Goal: Information Seeking & Learning: Learn about a topic

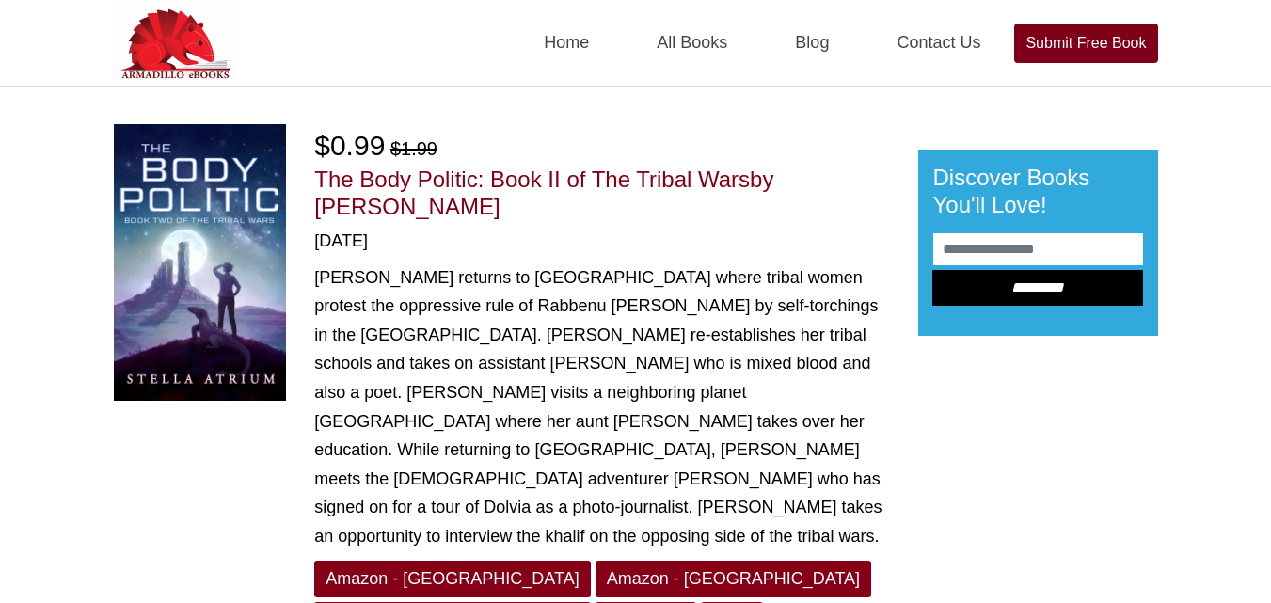
drag, startPoint x: 787, startPoint y: 176, endPoint x: 798, endPoint y: 214, distance: 39.9
click at [798, 214] on h1 "The Body Politic: Book II of The Tribal Wars by Stella Atrium" at bounding box center [601, 194] width 575 height 55
copy span "Stella Atrium"
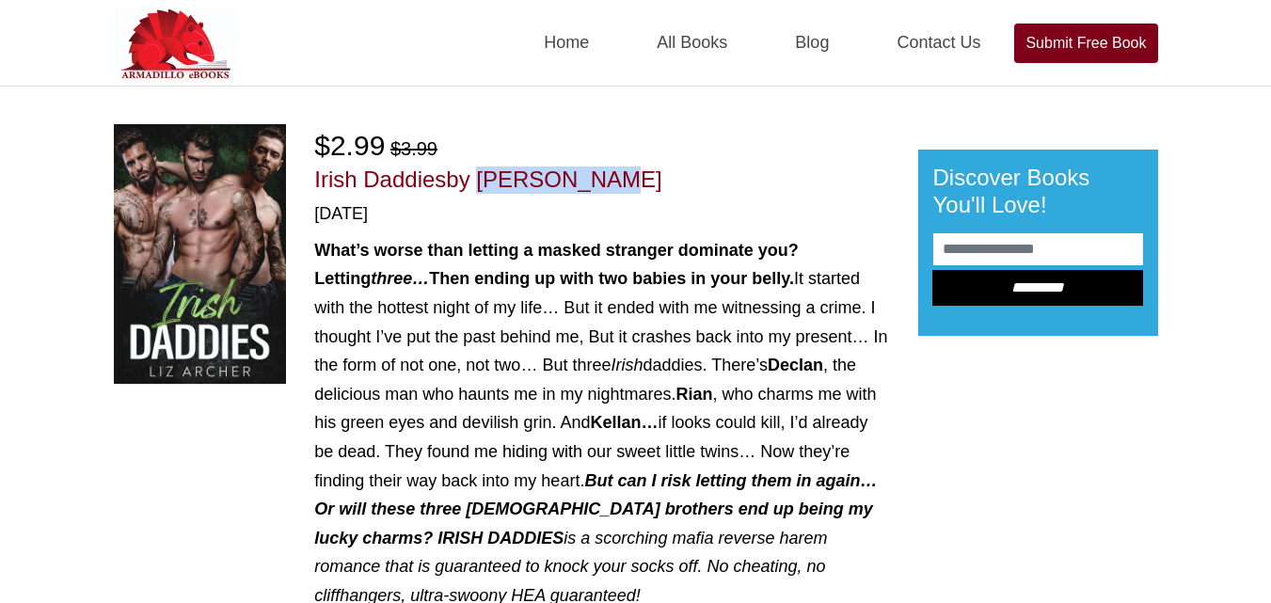
drag, startPoint x: 473, startPoint y: 176, endPoint x: 627, endPoint y: 183, distance: 153.5
click at [627, 183] on h1 "Irish Daddies by Liz Archer" at bounding box center [601, 180] width 575 height 27
copy span "Liz Archer"
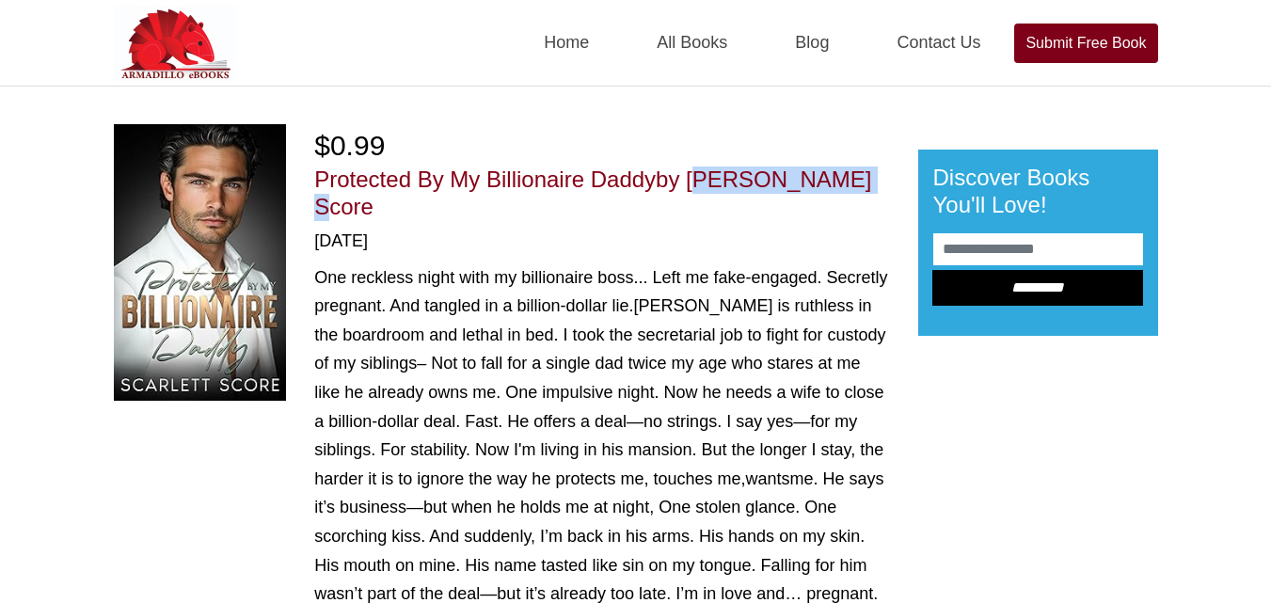
drag, startPoint x: 694, startPoint y: 174, endPoint x: 845, endPoint y: 171, distance: 150.5
click at [845, 171] on h1 "Protected By My Billionaire Daddy by [PERSON_NAME] Score" at bounding box center [601, 194] width 575 height 55
copy span "Scarlett Score"
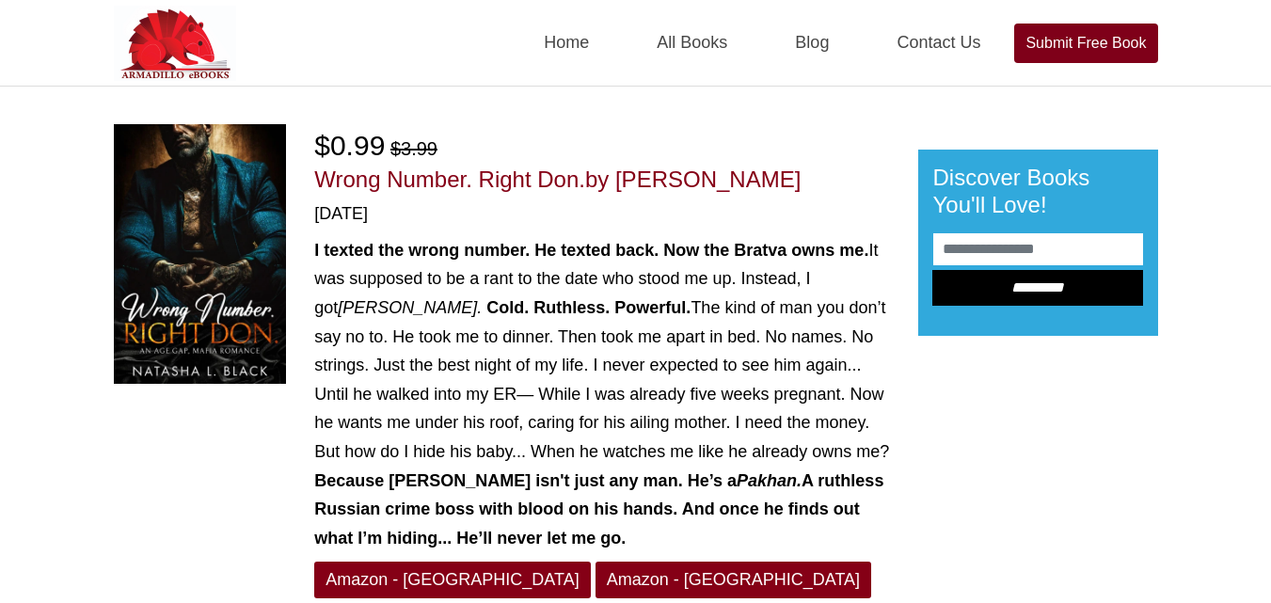
drag, startPoint x: 620, startPoint y: 177, endPoint x: 807, endPoint y: 179, distance: 187.2
click at [807, 179] on h1 "Wrong Number. Right Don. by Natasha L. Black" at bounding box center [601, 180] width 575 height 27
copy span "Natasha L. Black"
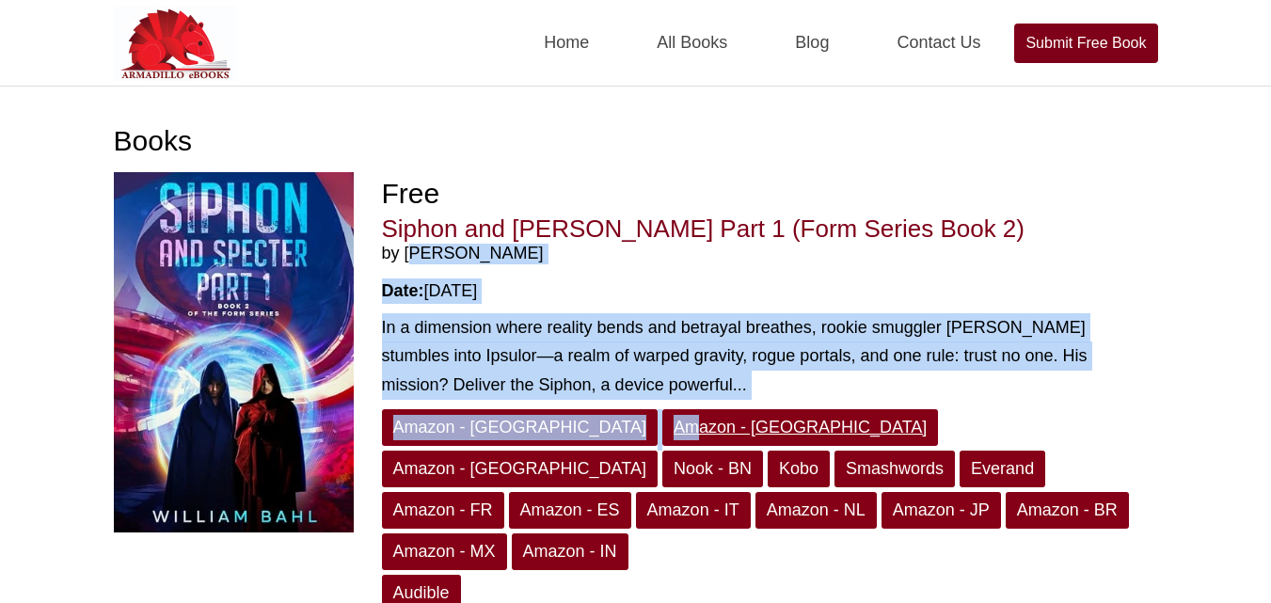
drag, startPoint x: 405, startPoint y: 254, endPoint x: 547, endPoint y: 445, distance: 238.0
click at [547, 445] on div "Free Siphon and Specter Part 1 (Form Series Book 2) by William Bahl Date: 07/31…" at bounding box center [770, 445] width 776 height 546
click at [570, 309] on div "Free Siphon and Specter Part 1 (Form Series Book 2) by William Bahl Date: 07/31…" at bounding box center [770, 445] width 776 height 546
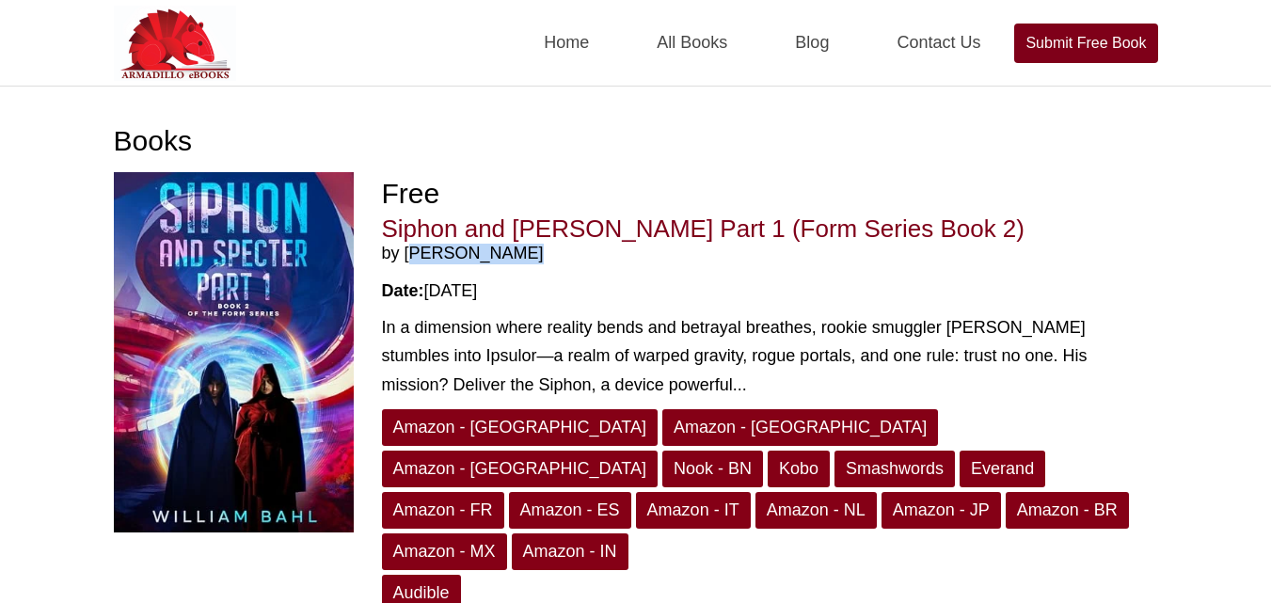
drag, startPoint x: 499, startPoint y: 253, endPoint x: 407, endPoint y: 253, distance: 91.3
click at [407, 253] on span "by William Bahl" at bounding box center [770, 254] width 776 height 21
copy span "William Bahl"
click at [580, 281] on div "Date: 07/31/2025" at bounding box center [770, 290] width 776 height 25
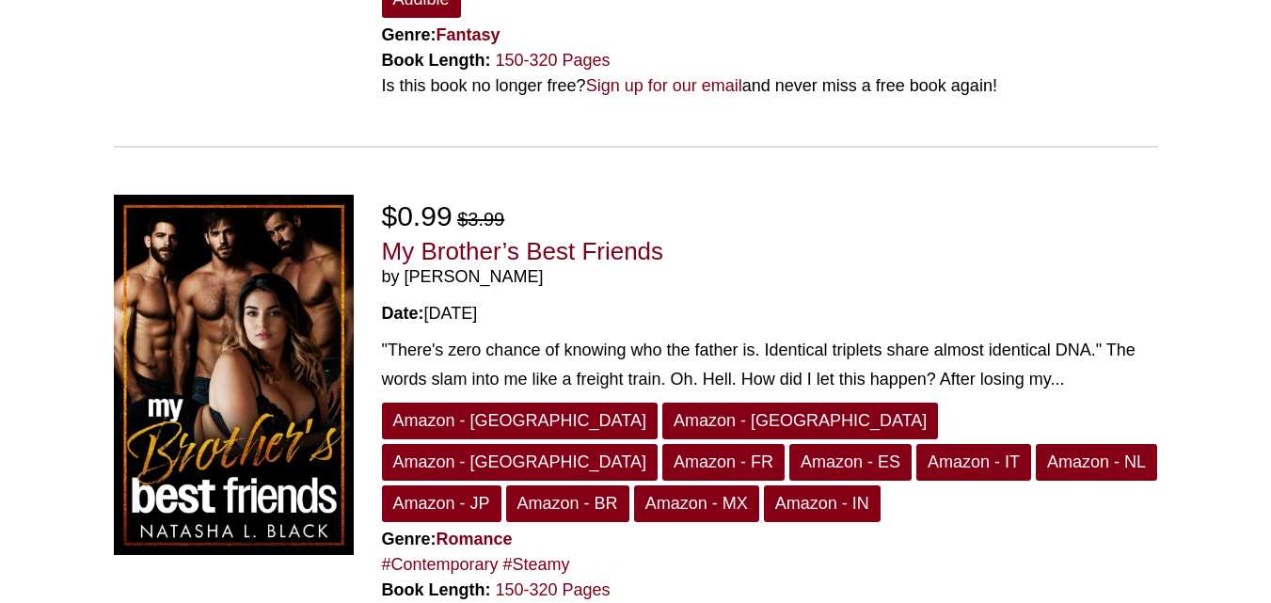
scroll to position [5346, 0]
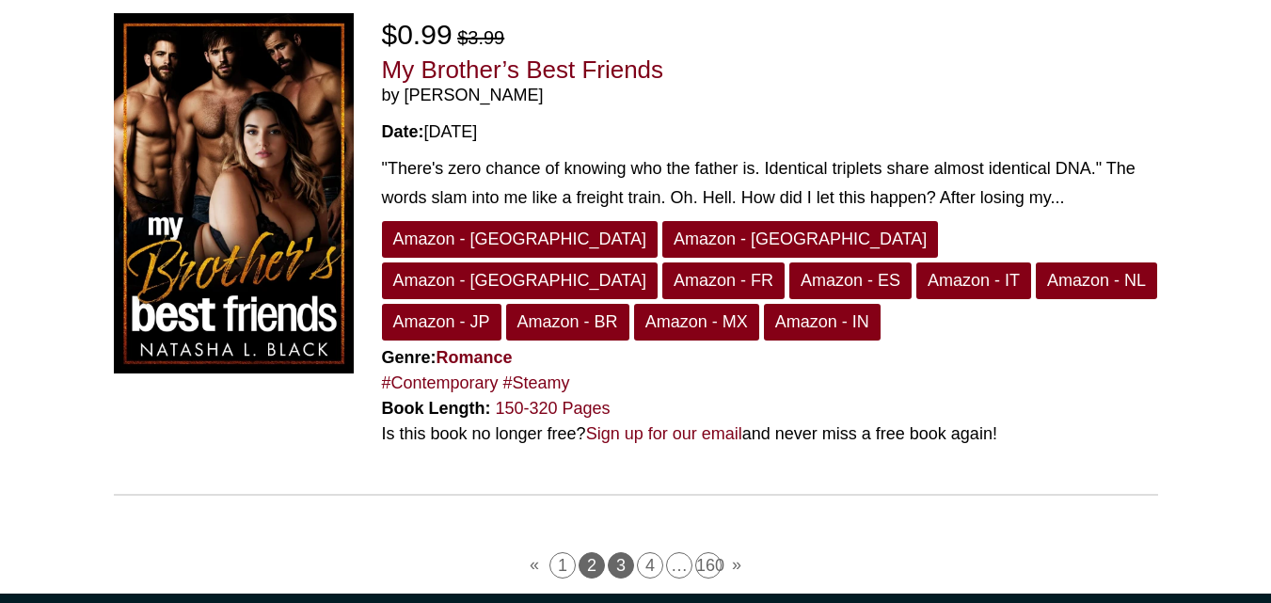
click at [621, 552] on link "3" at bounding box center [621, 565] width 26 height 26
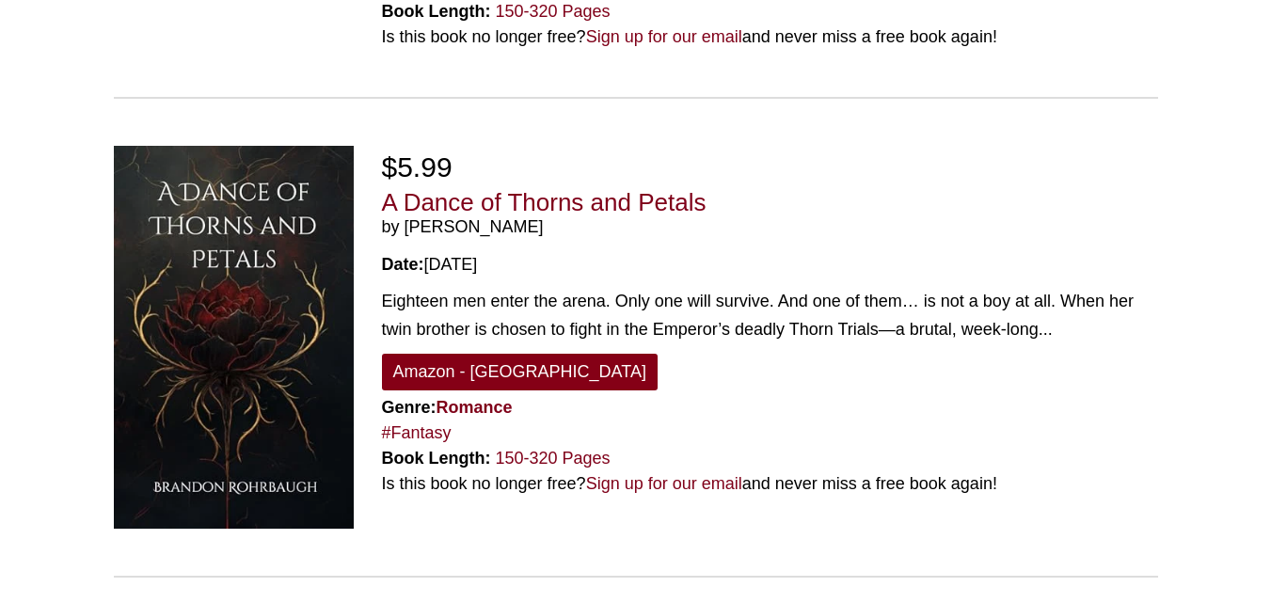
scroll to position [5077, 0]
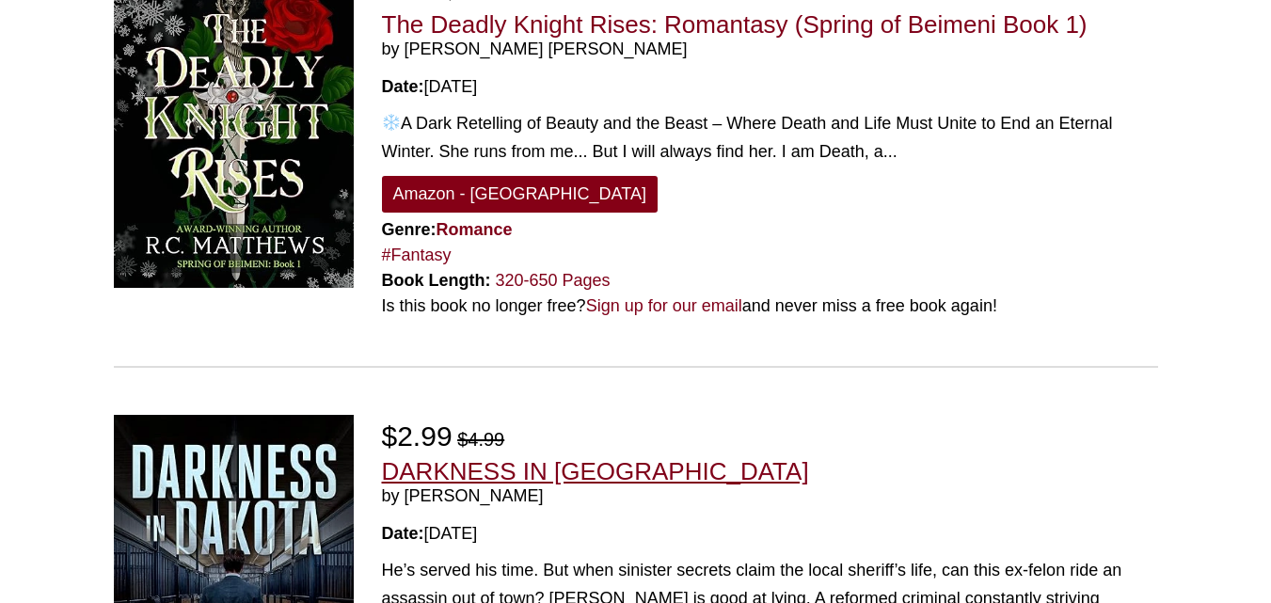
scroll to position [2998, 0]
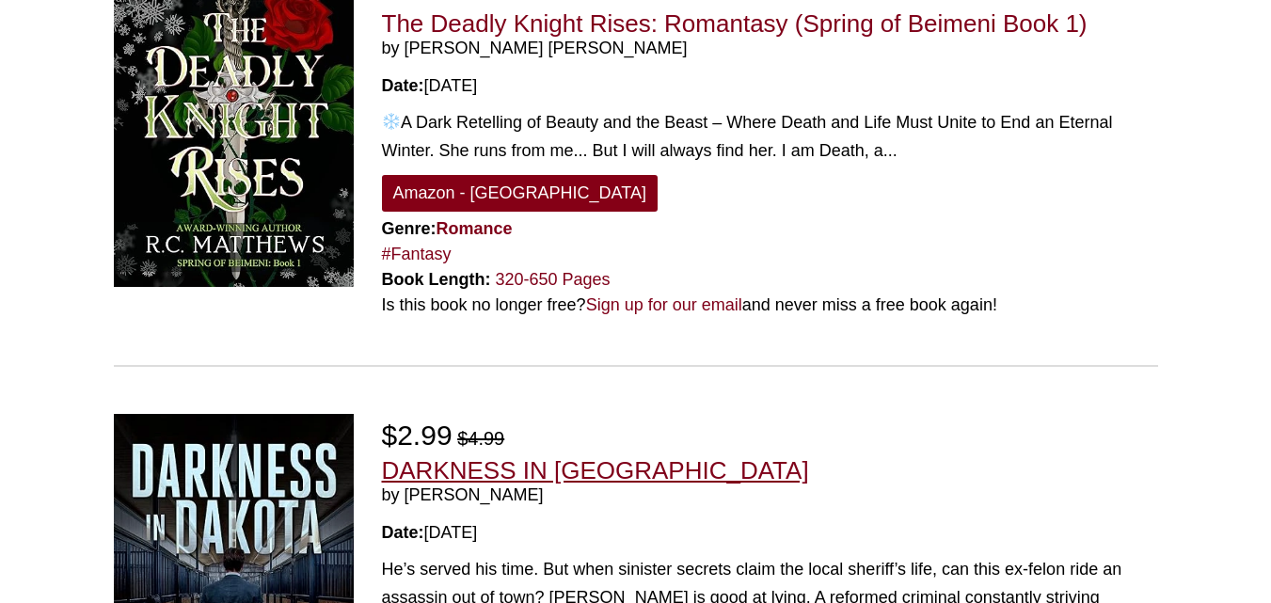
drag, startPoint x: 528, startPoint y: 218, endPoint x: 481, endPoint y: 230, distance: 48.6
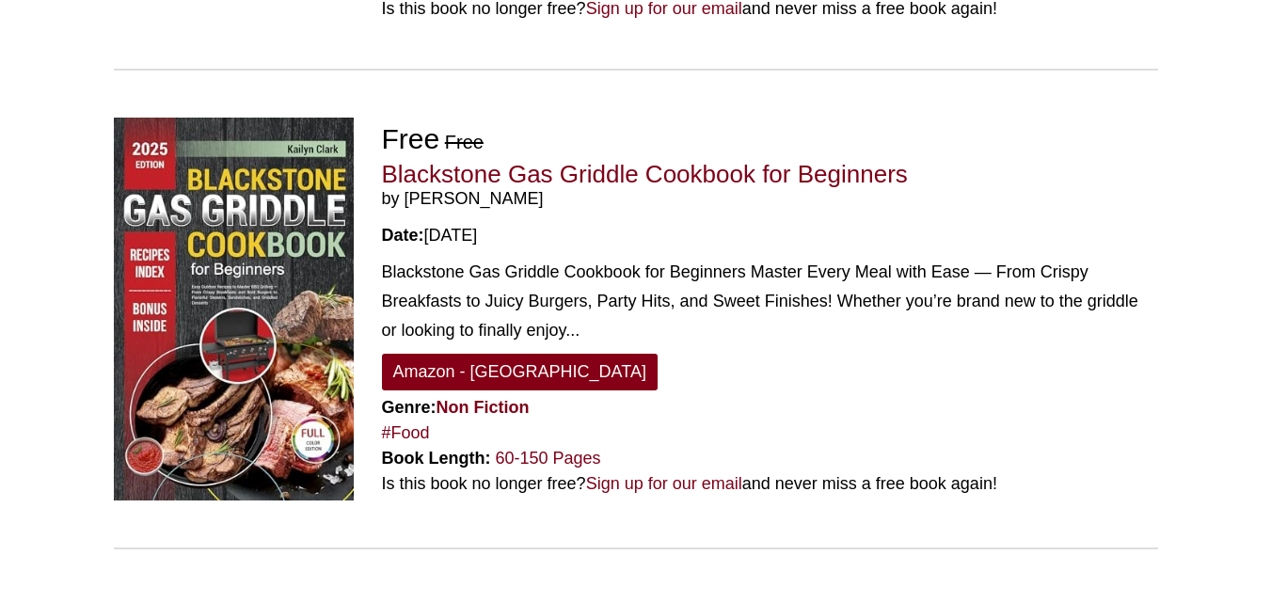
scroll to position [4972, 0]
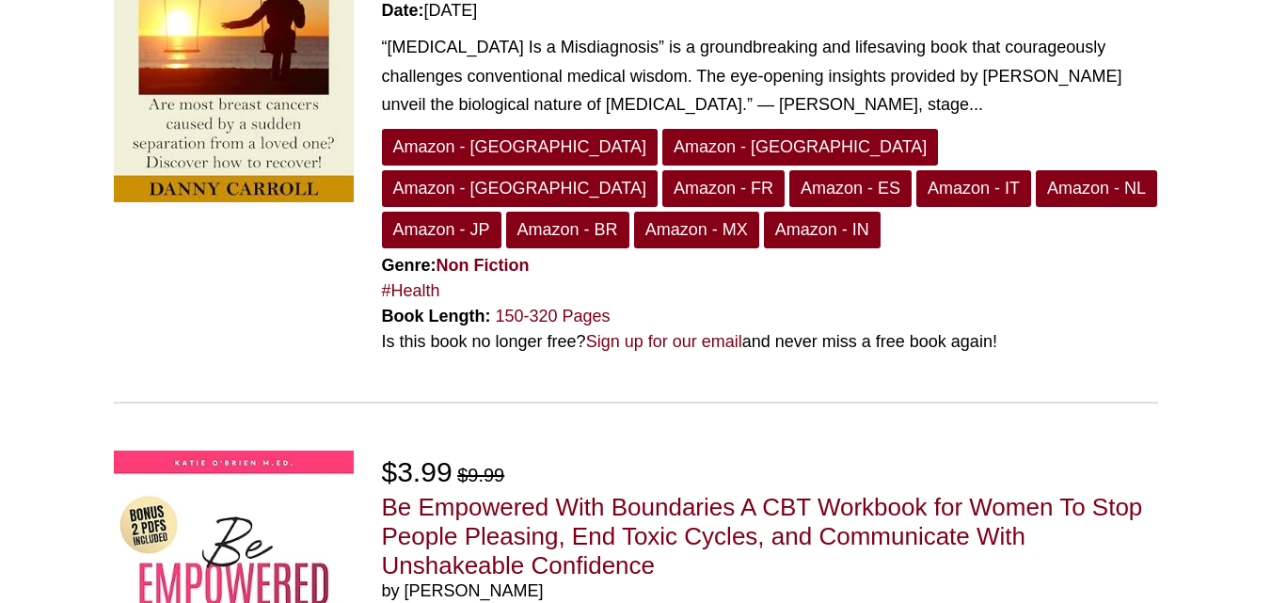
scroll to position [351, 0]
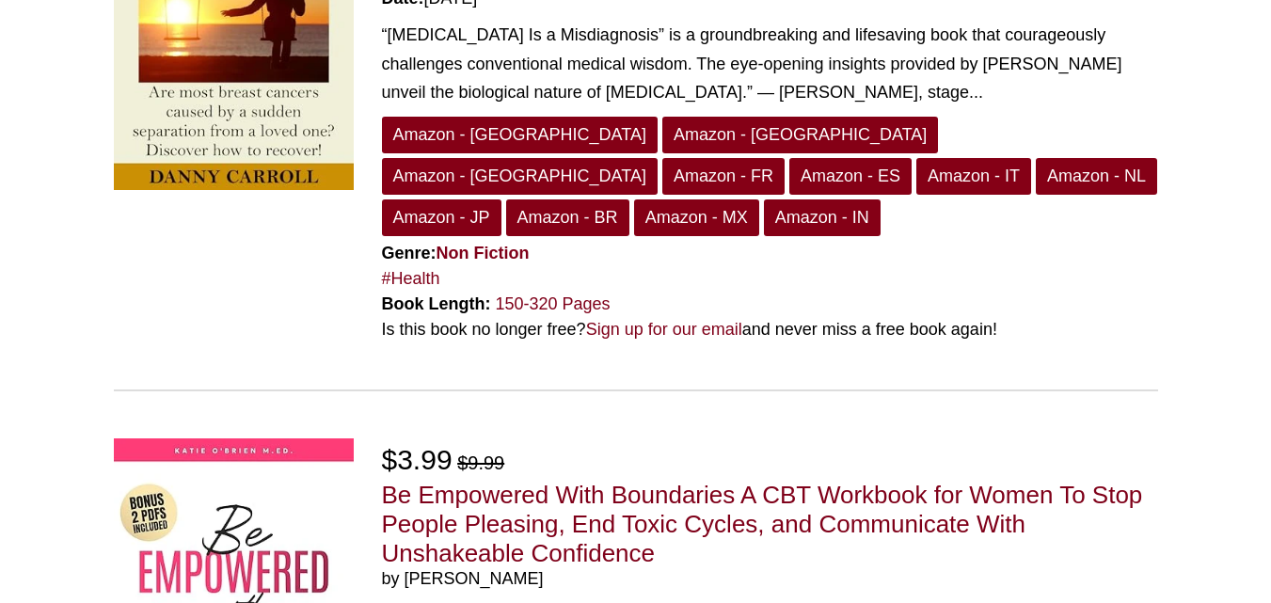
click at [675, 273] on div "Free $2.99 Breast Cancer Is A MISDIAGNOSIS: Are most breast cancers caused by a…" at bounding box center [636, 106] width 1044 height 570
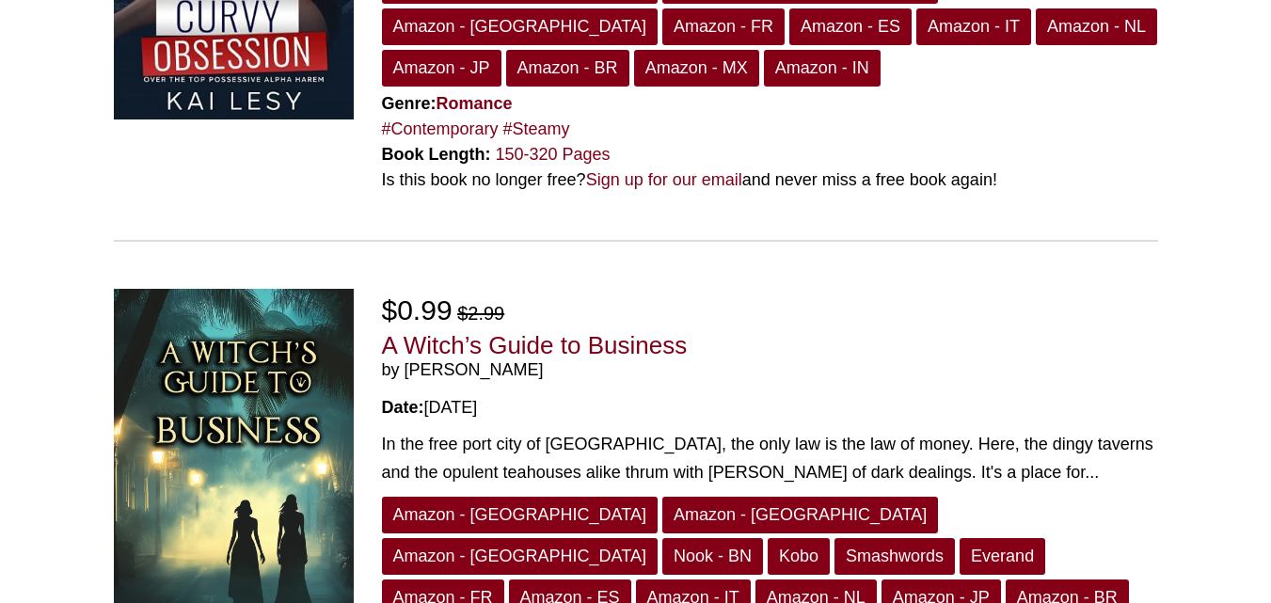
scroll to position [2113, 0]
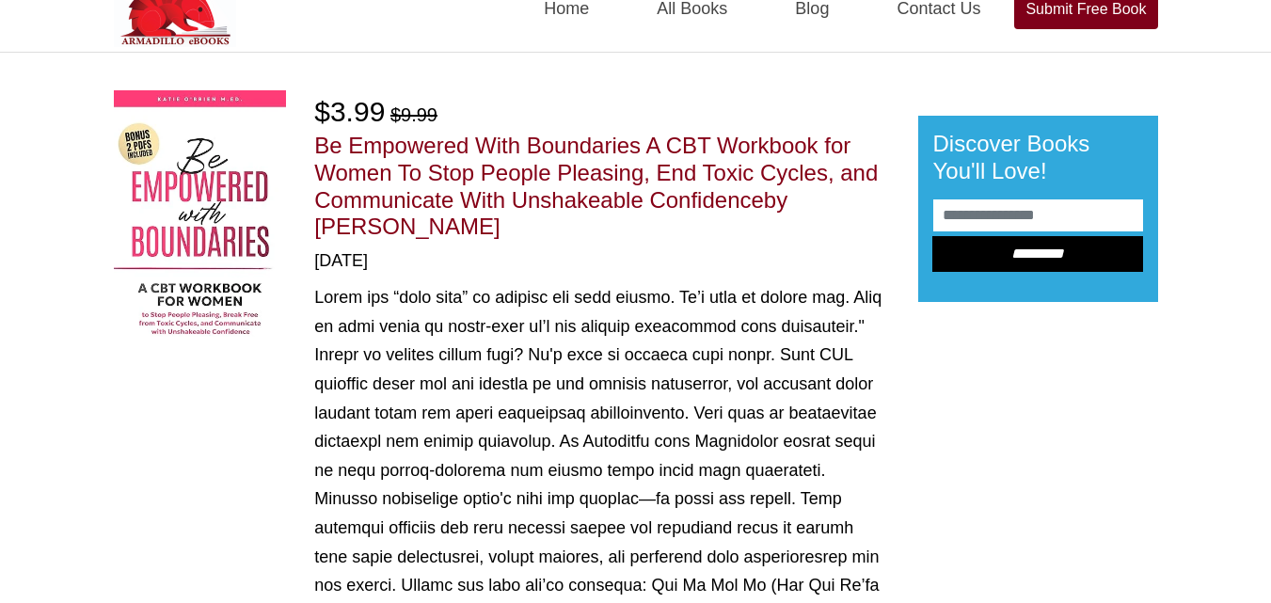
scroll to position [35, 0]
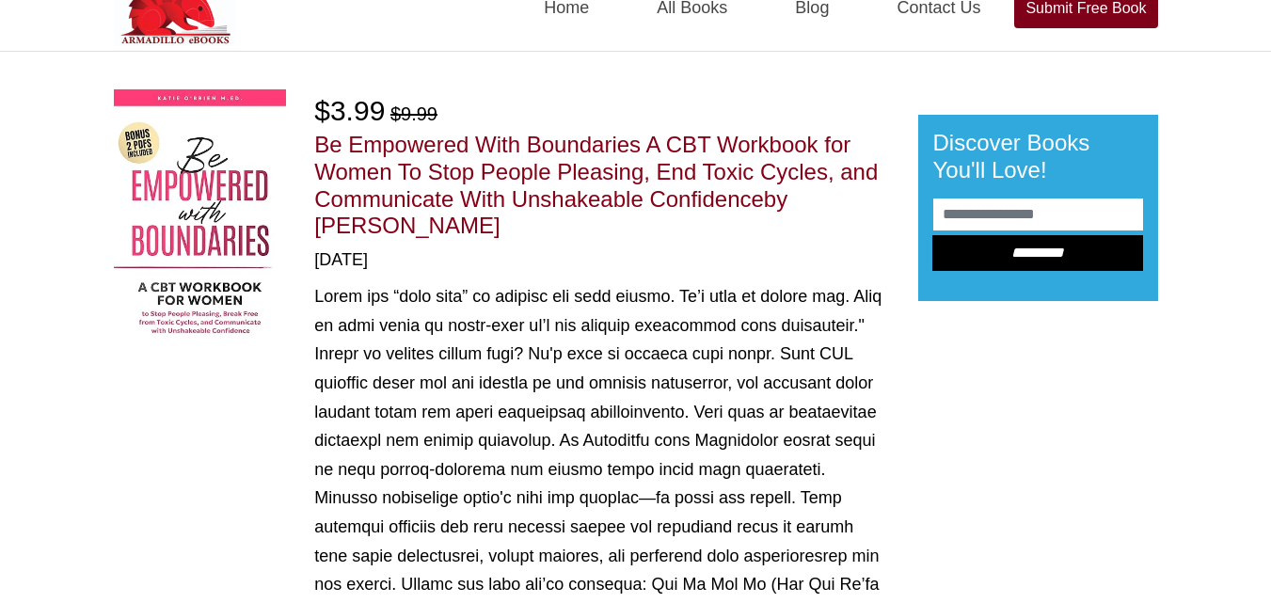
drag, startPoint x: 809, startPoint y: 199, endPoint x: 820, endPoint y: 229, distance: 32.2
click at [820, 229] on h1 "Be Empowered With Boundaries A CBT Workbook for Women To Stop People Pleasing, …" at bounding box center [601, 186] width 575 height 108
drag, startPoint x: 803, startPoint y: 205, endPoint x: 811, endPoint y: 237, distance: 32.9
click at [811, 237] on h1 "Be Empowered With Boundaries A CBT Workbook for Women To Stop People Pleasing, …" at bounding box center [601, 186] width 575 height 108
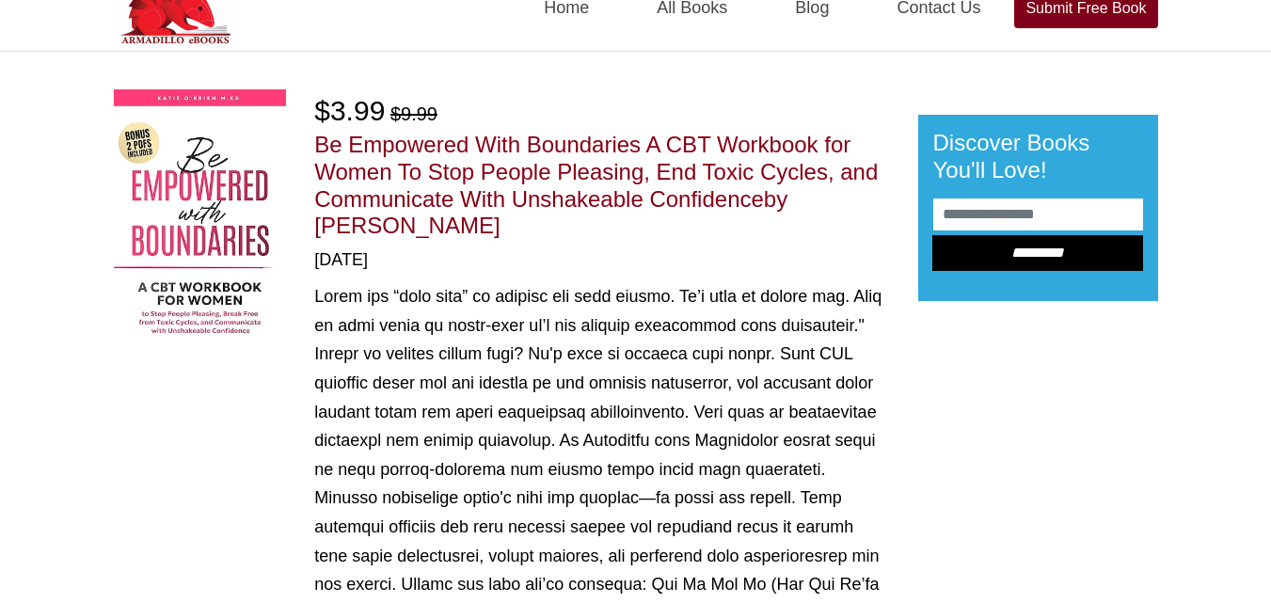
copy span "[PERSON_NAME]"
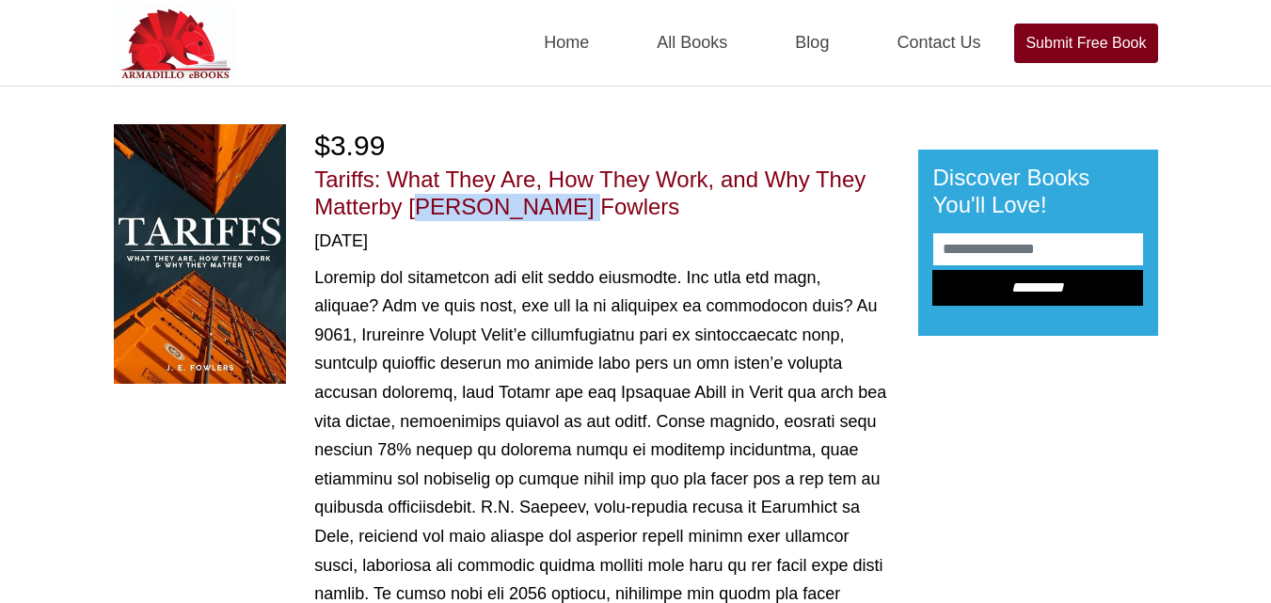
drag, startPoint x: 413, startPoint y: 211, endPoint x: 611, endPoint y: 212, distance: 198.5
click at [611, 212] on h1 "Tariffs: What They Are, How They Work, and Why They Matter by [PERSON_NAME] Fow…" at bounding box center [601, 194] width 575 height 55
copy span "[PERSON_NAME] Fowlers"
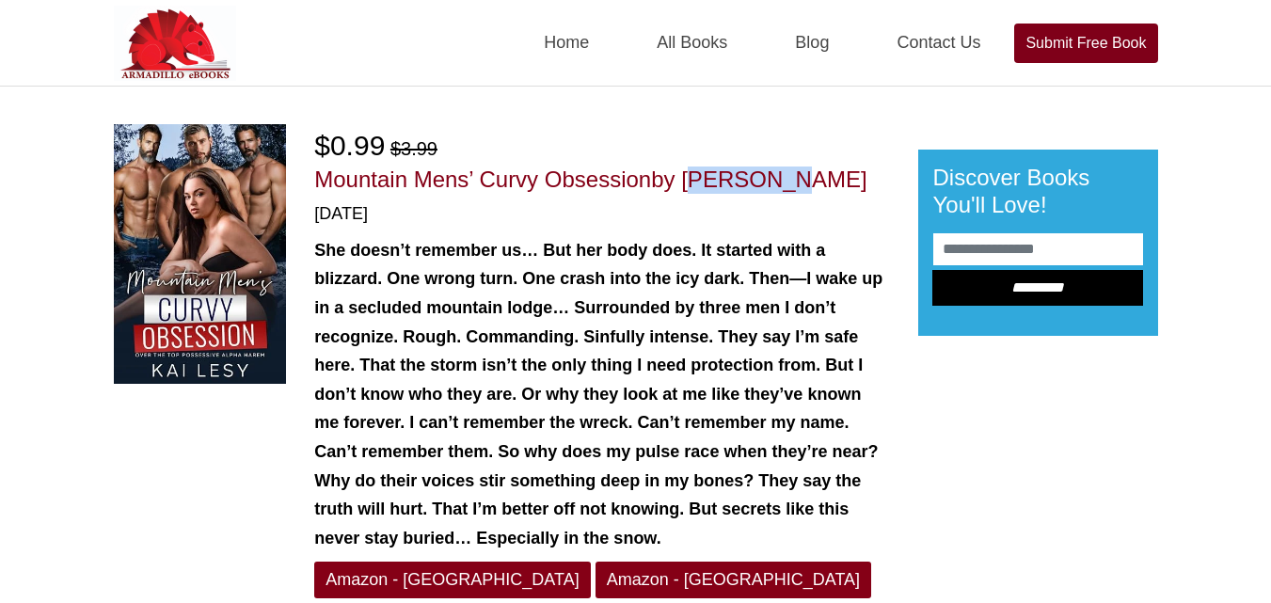
drag, startPoint x: 687, startPoint y: 183, endPoint x: 786, endPoint y: 180, distance: 99.8
click at [786, 180] on h1 "Mountain Mens’ Curvy Obsession by Kai Lesy" at bounding box center [601, 180] width 575 height 27
copy span "Kai Lesy"
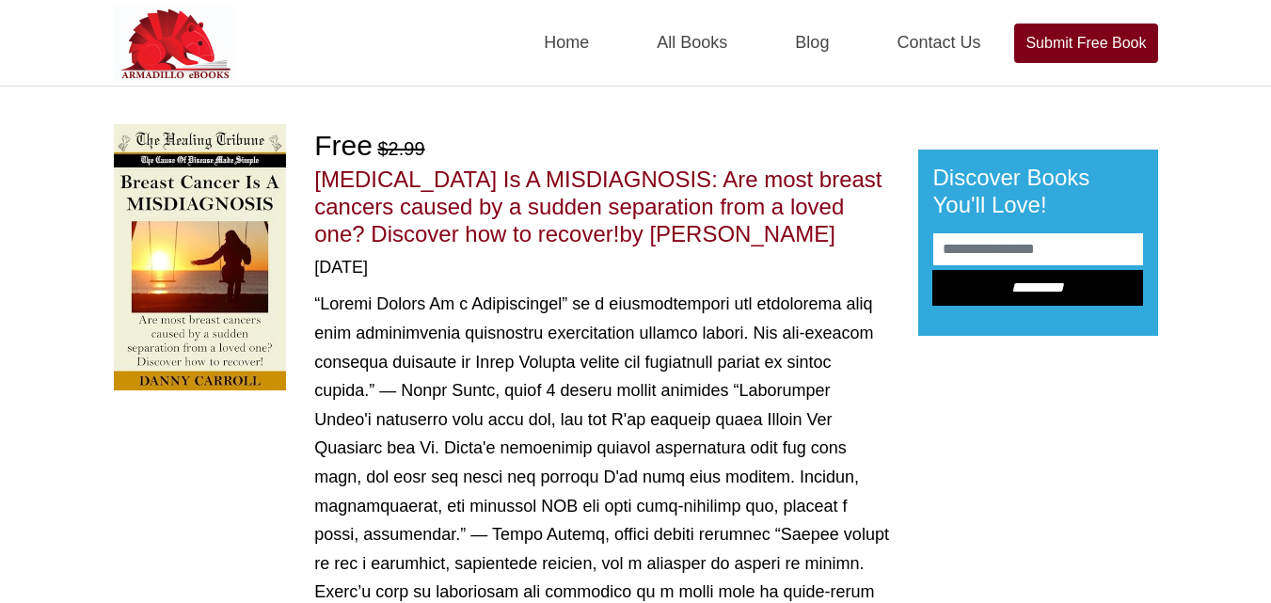
drag, startPoint x: 658, startPoint y: 232, endPoint x: 830, endPoint y: 234, distance: 172.2
click at [830, 234] on h1 "Breast Cancer Is A MISDIAGNOSIS: Are most breast cancers caused by a sudden sep…" at bounding box center [601, 207] width 575 height 81
copy span "Danny Carroll"
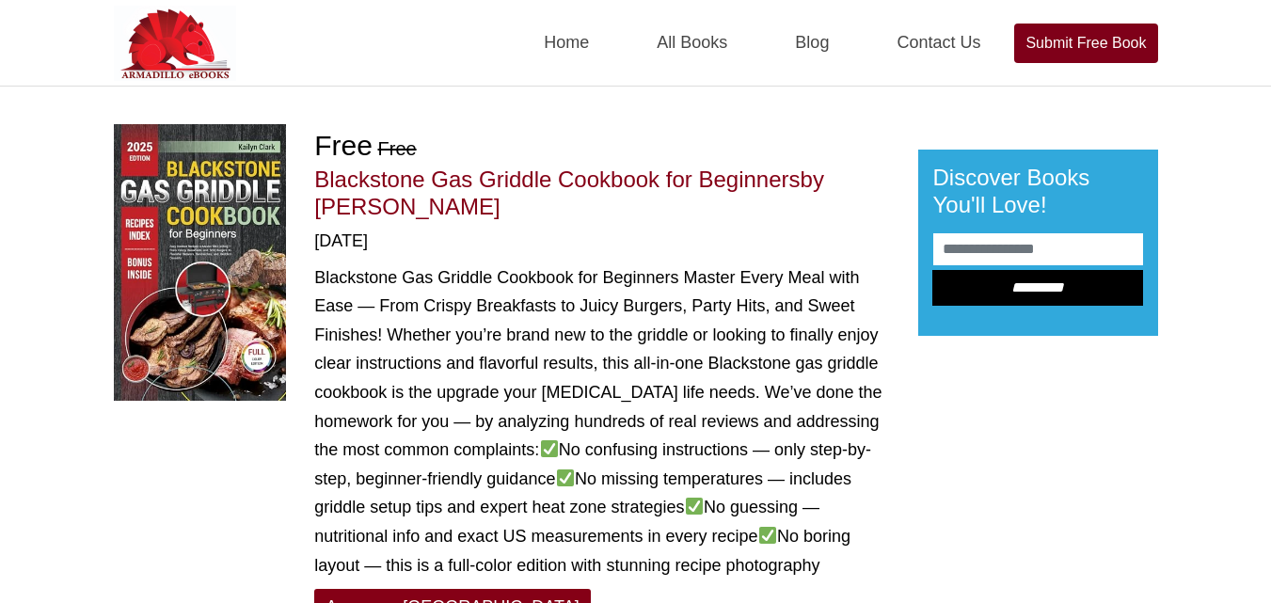
drag, startPoint x: 314, startPoint y: 206, endPoint x: 509, endPoint y: 216, distance: 195.0
click at [509, 216] on h1 "Blackstone Gas Griddle Cookbook for Beginners by [PERSON_NAME]" at bounding box center [601, 194] width 575 height 55
copy span "[PERSON_NAME]"
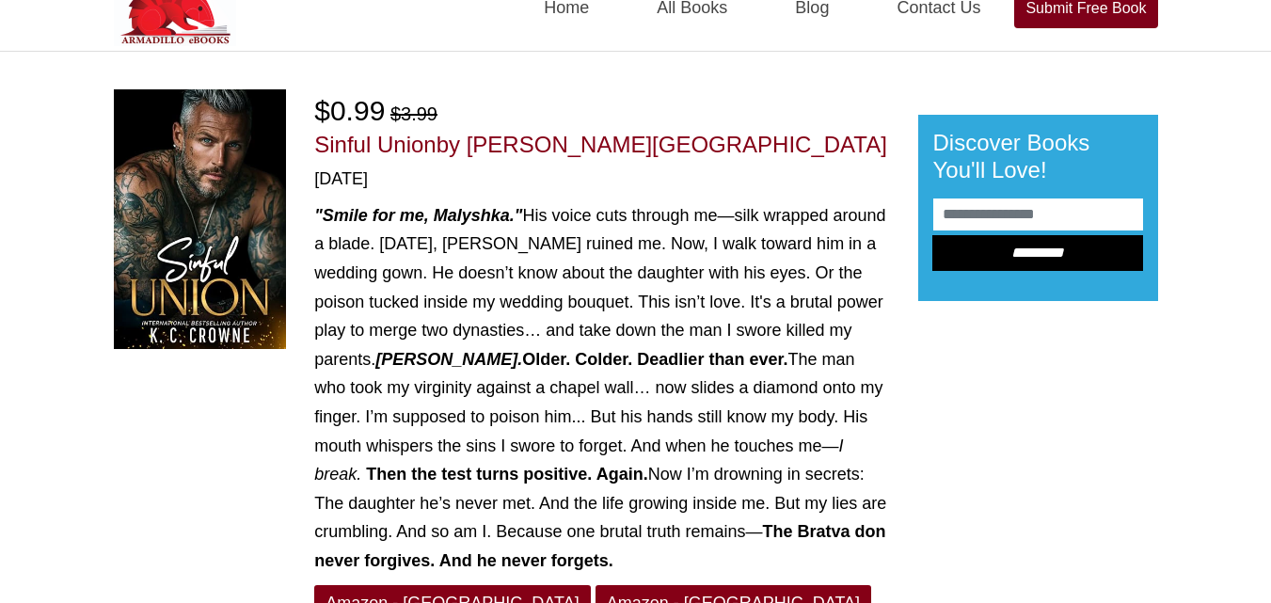
scroll to position [5, 0]
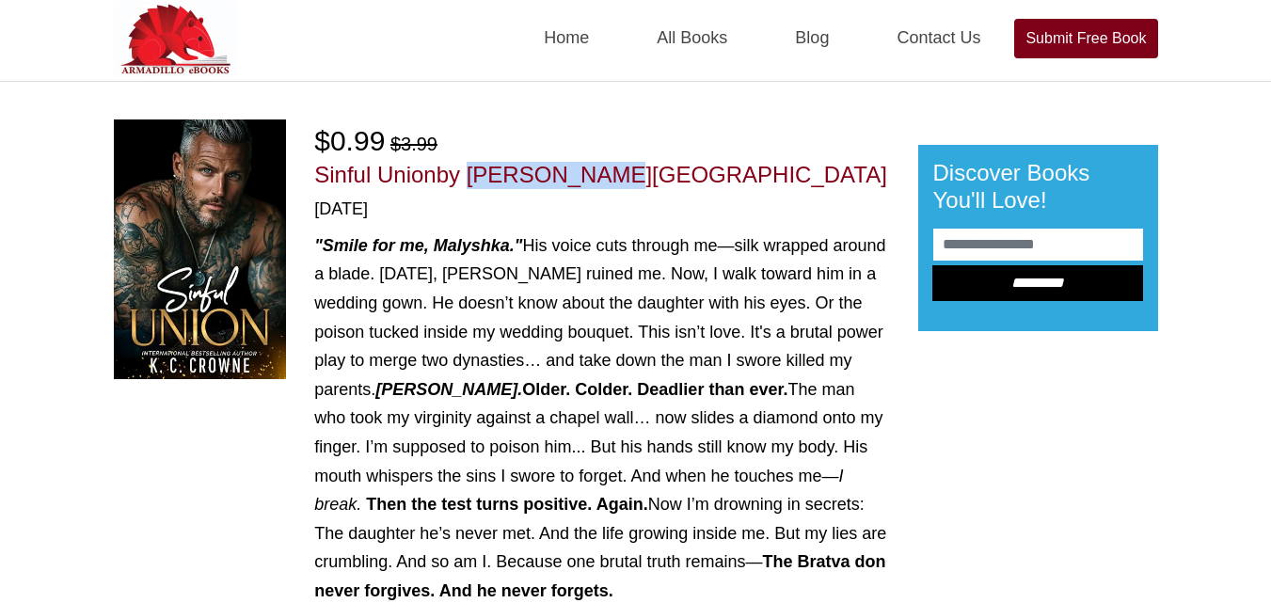
drag, startPoint x: 467, startPoint y: 175, endPoint x: 615, endPoint y: 176, distance: 148.6
click at [615, 176] on h1 "Sinful Union by K.C. Crowne" at bounding box center [601, 175] width 575 height 27
copy span "K.C. Crowne"
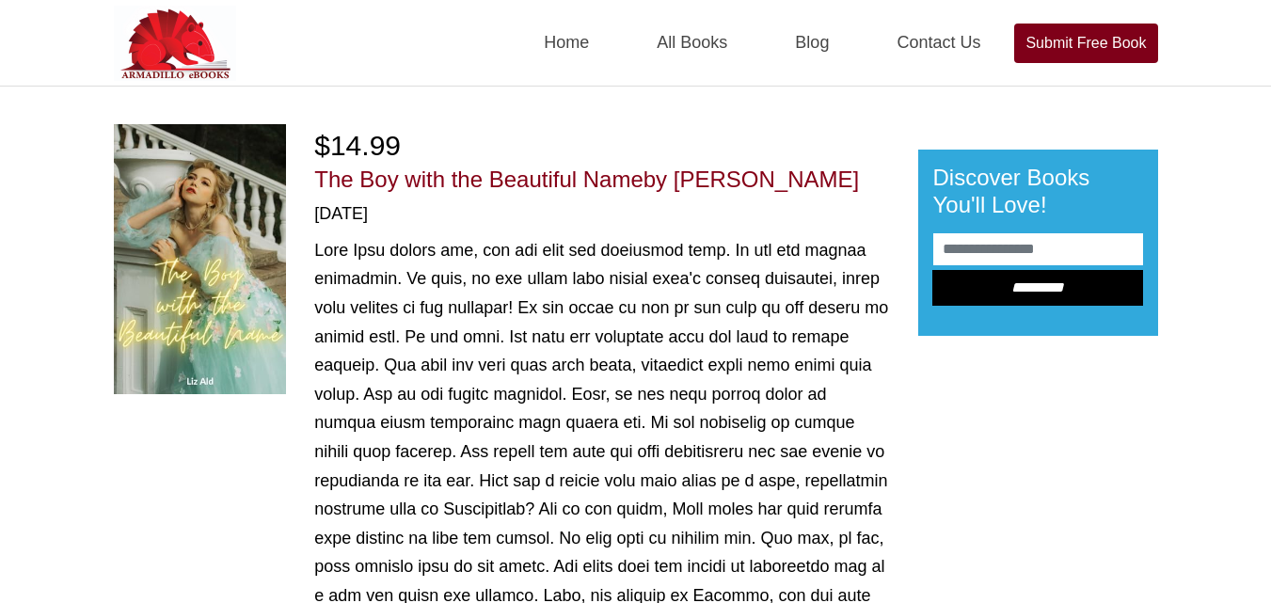
drag, startPoint x: 675, startPoint y: 173, endPoint x: 773, endPoint y: 199, distance: 101.1
click at [773, 199] on div "$14.99 The Boy with the Beautiful Name by Liz Ald 05/27/2025 Amazon - US Amazon…" at bounding box center [601, 521] width 575 height 795
drag, startPoint x: 680, startPoint y: 175, endPoint x: 823, endPoint y: 188, distance: 143.6
click at [823, 188] on h1 "The Boy with the Beautiful Name by Liz Ald" at bounding box center [601, 180] width 575 height 27
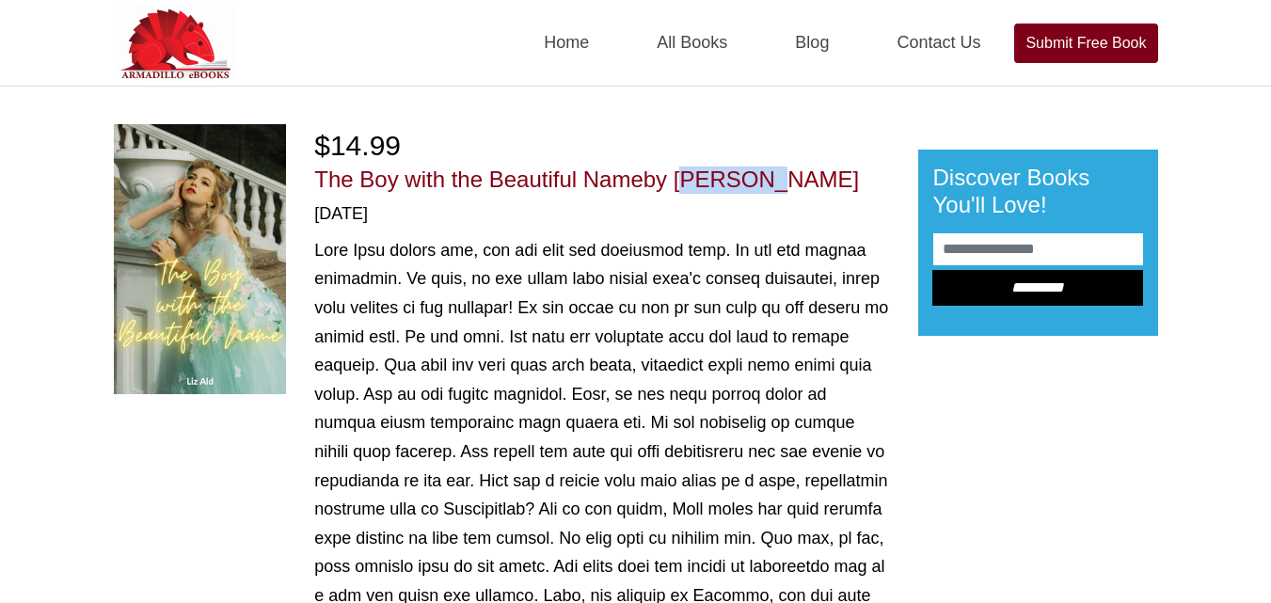
copy span "Liz Ald"
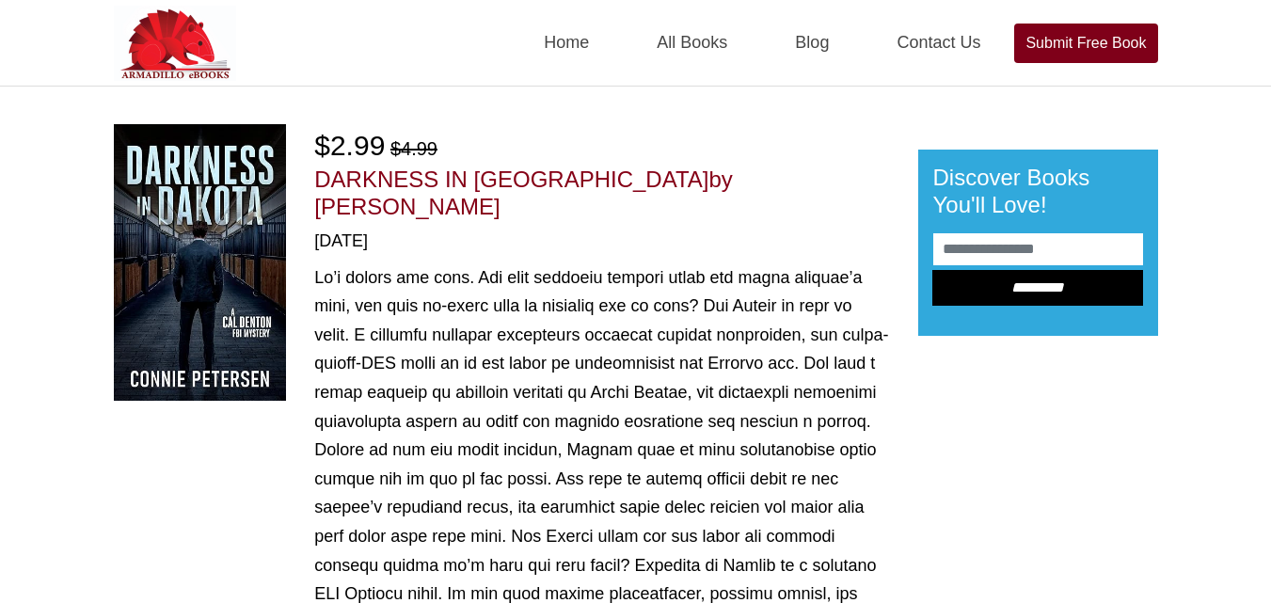
drag, startPoint x: 599, startPoint y: 163, endPoint x: 788, endPoint y: 167, distance: 189.1
click at [788, 167] on div "$2.99 $4.99 DARKNESS IN DAKOTA by Connie Petersen 06/01/2025 Amazon - US Amazon…" at bounding box center [601, 520] width 575 height 793
click at [788, 167] on h1 "DARKNESS IN DAKOTA by Connie Petersen" at bounding box center [601, 194] width 575 height 55
drag, startPoint x: 597, startPoint y: 167, endPoint x: 784, endPoint y: 186, distance: 187.3
click at [784, 186] on h1 "DARKNESS IN DAKOTA by Connie Petersen" at bounding box center [601, 194] width 575 height 55
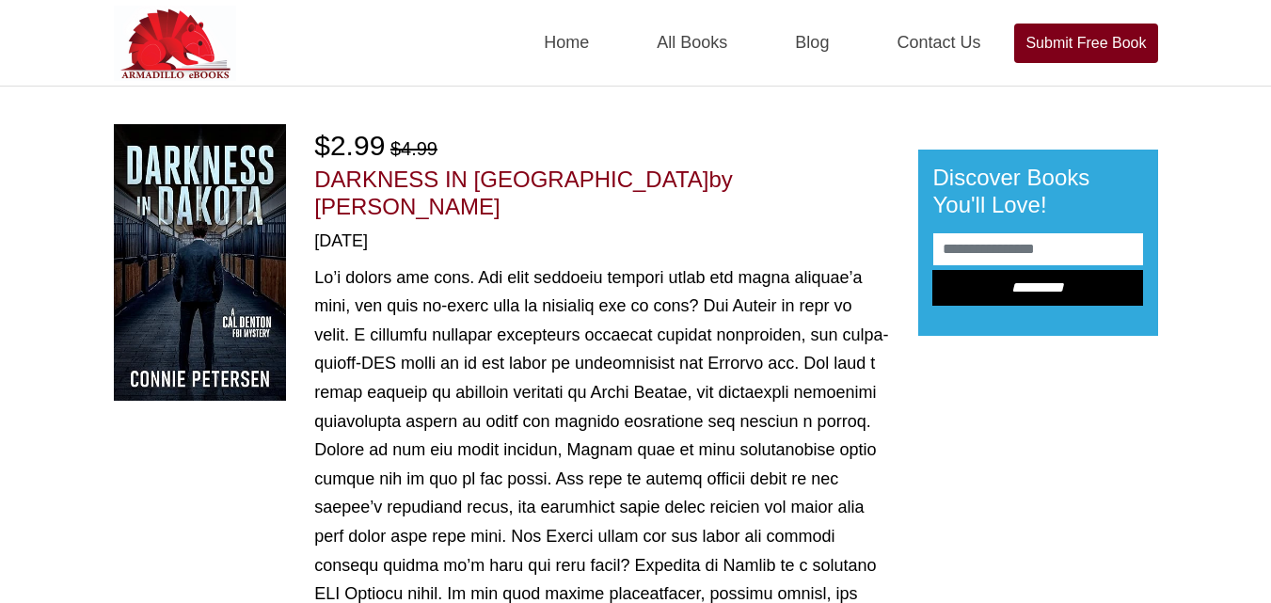
copy span "Connie Petersen"
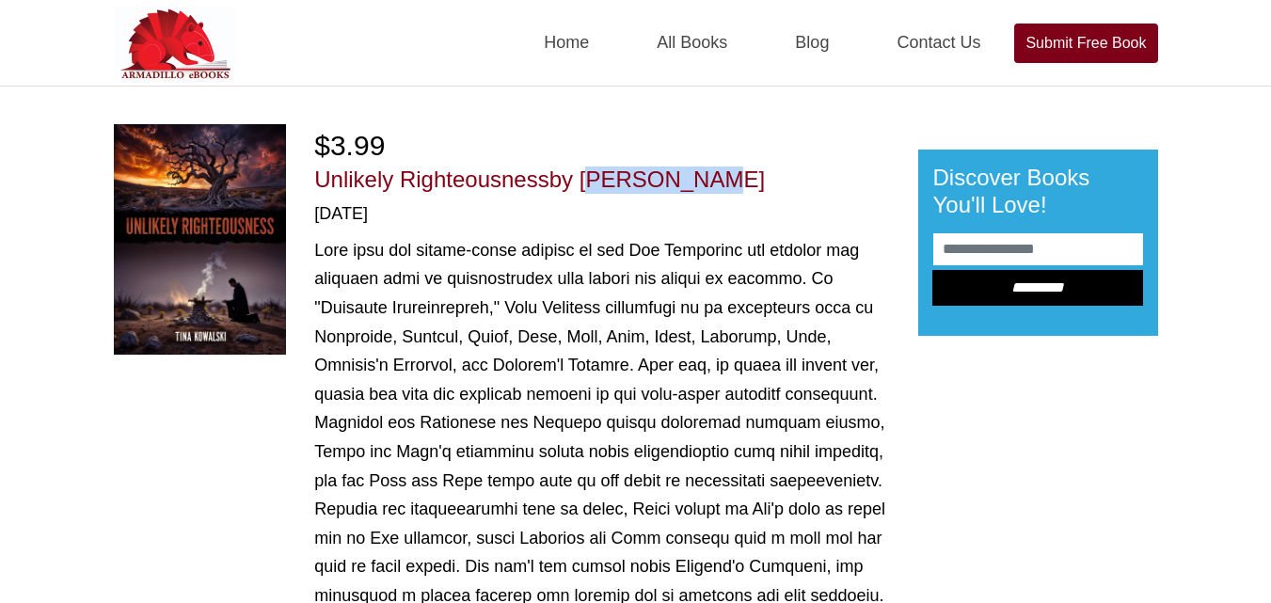
drag, startPoint x: 585, startPoint y: 173, endPoint x: 713, endPoint y: 191, distance: 129.2
click at [713, 191] on h1 "Unlikely Righteousness by [PERSON_NAME]" at bounding box center [601, 180] width 575 height 27
copy span "[PERSON_NAME]"
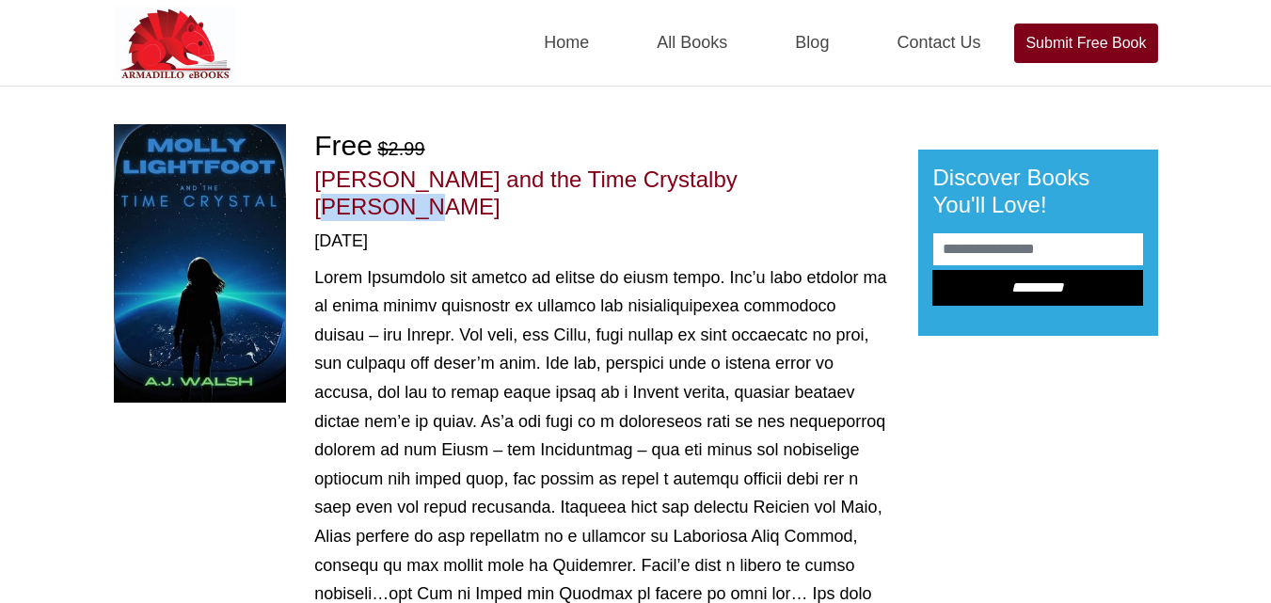
drag, startPoint x: 715, startPoint y: 181, endPoint x: 817, endPoint y: 185, distance: 101.7
click at [817, 185] on h1 "Molly Lightfoot and the Time Crystal by AJ Walsh" at bounding box center [601, 194] width 575 height 55
copy span "AJ Walsh"
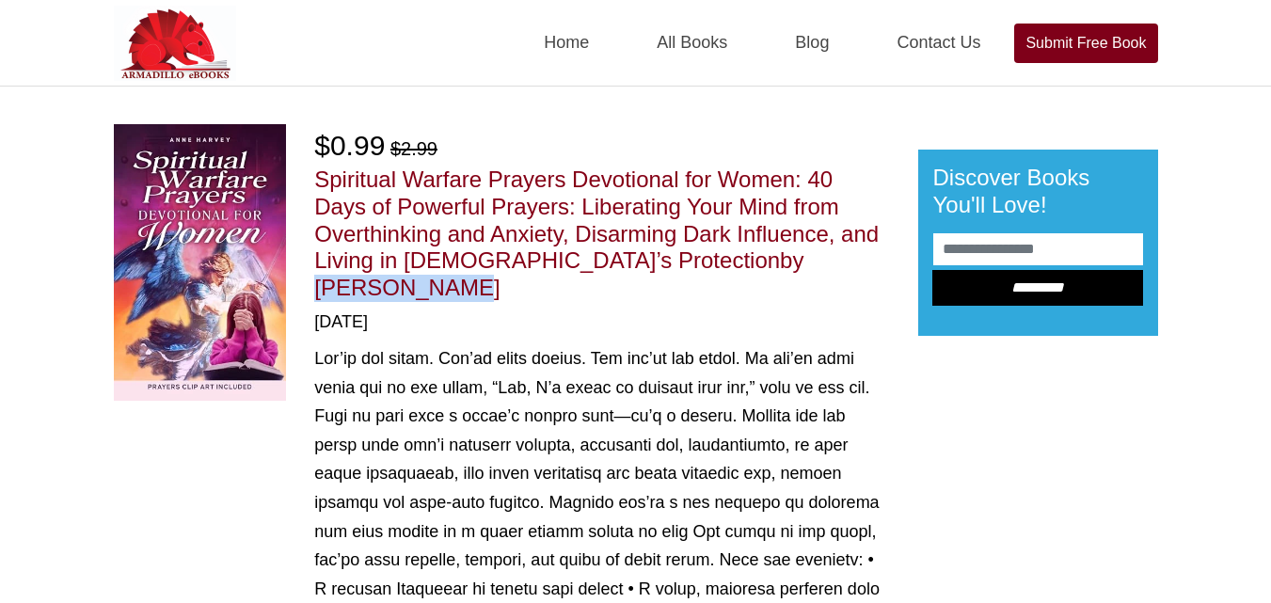
drag, startPoint x: 600, startPoint y: 261, endPoint x: 742, endPoint y: 274, distance: 142.7
click at [742, 274] on h1 "Spiritual Warfare Prayers Devotional for Women: 40 Days of Powerful Prayers: Li…" at bounding box center [601, 234] width 575 height 135
copy span "Anne Harvey"
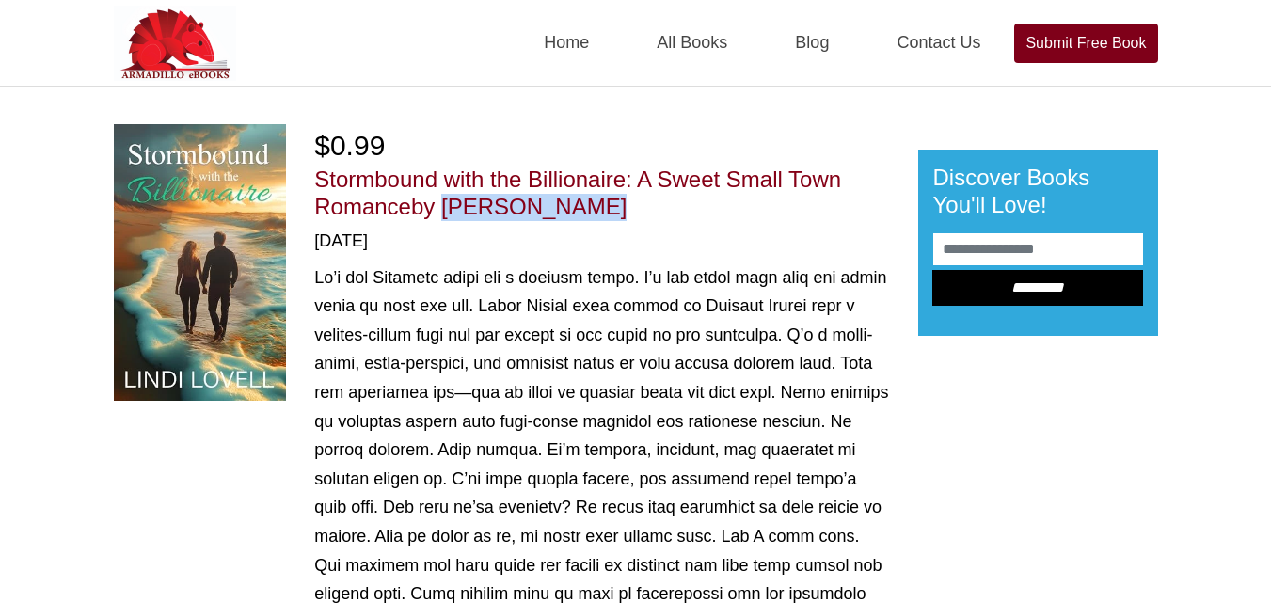
drag, startPoint x: 444, startPoint y: 206, endPoint x: 644, endPoint y: 203, distance: 200.4
click at [644, 203] on h1 "Stormbound with the Billionaire: A Sweet Small Town Romance by Lindi Lovell" at bounding box center [601, 194] width 575 height 55
copy span "Lindi Lovell"
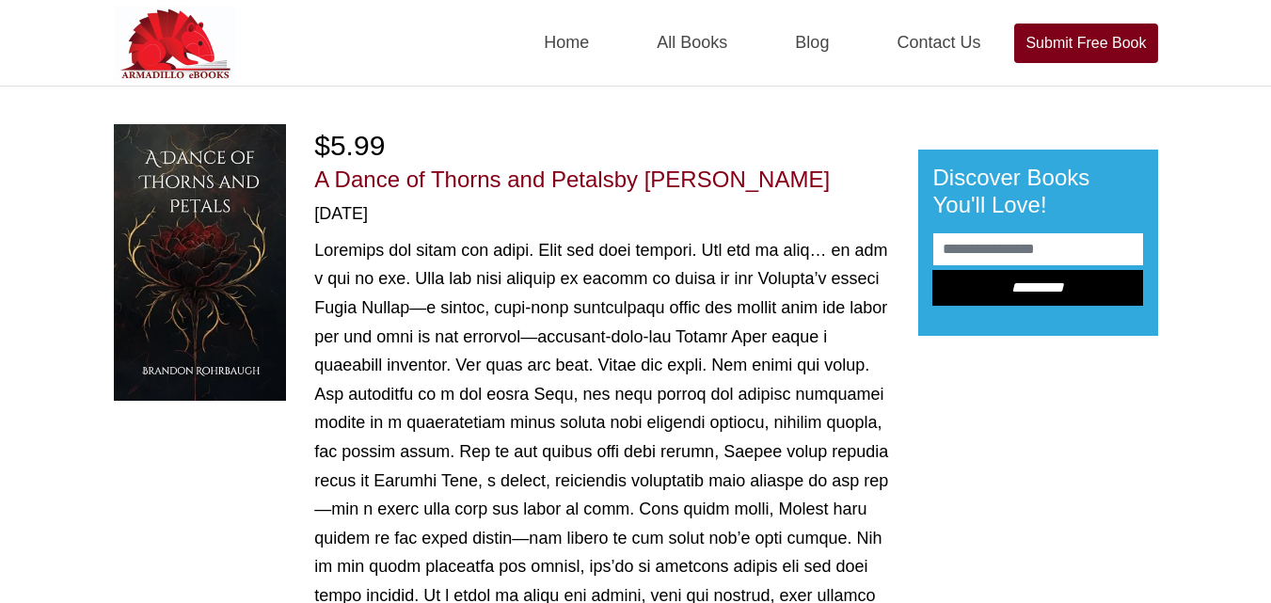
drag, startPoint x: 652, startPoint y: 164, endPoint x: 807, endPoint y: 161, distance: 155.3
click at [807, 161] on div "$5.99" at bounding box center [601, 145] width 575 height 42
drag, startPoint x: 651, startPoint y: 179, endPoint x: 860, endPoint y: 174, distance: 208.9
click at [860, 174] on h1 "A Dance of Thorns and Petals by Brandon Rohrbaugh" at bounding box center [601, 180] width 575 height 27
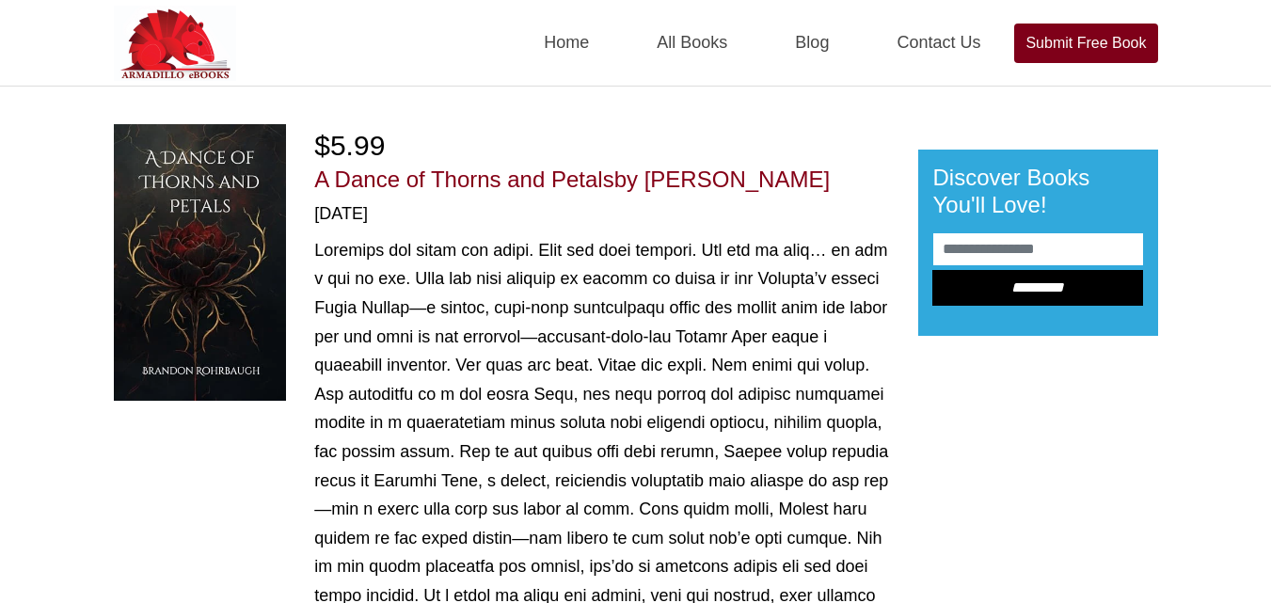
copy span "Brandon Rohrbaugh"
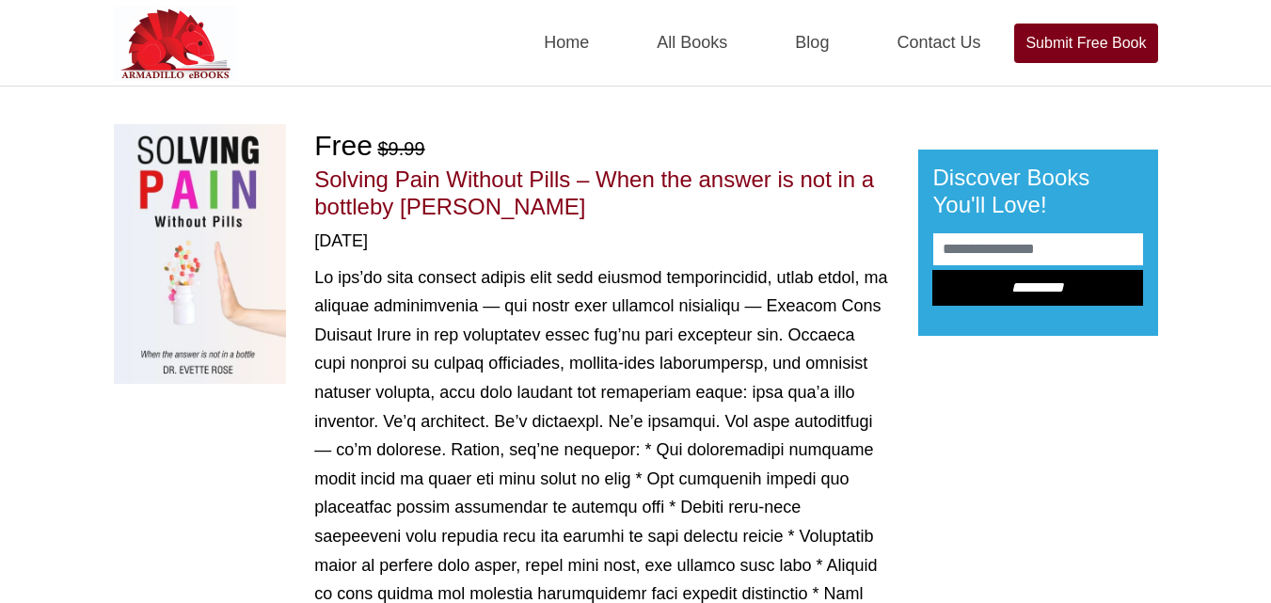
drag, startPoint x: 405, startPoint y: 201, endPoint x: 582, endPoint y: 207, distance: 177.0
click at [582, 207] on h1 "Solving Pain Without Pills – When the answer is not in a bottle by [PERSON_NAME]" at bounding box center [601, 194] width 575 height 55
copy span "[PERSON_NAME]"
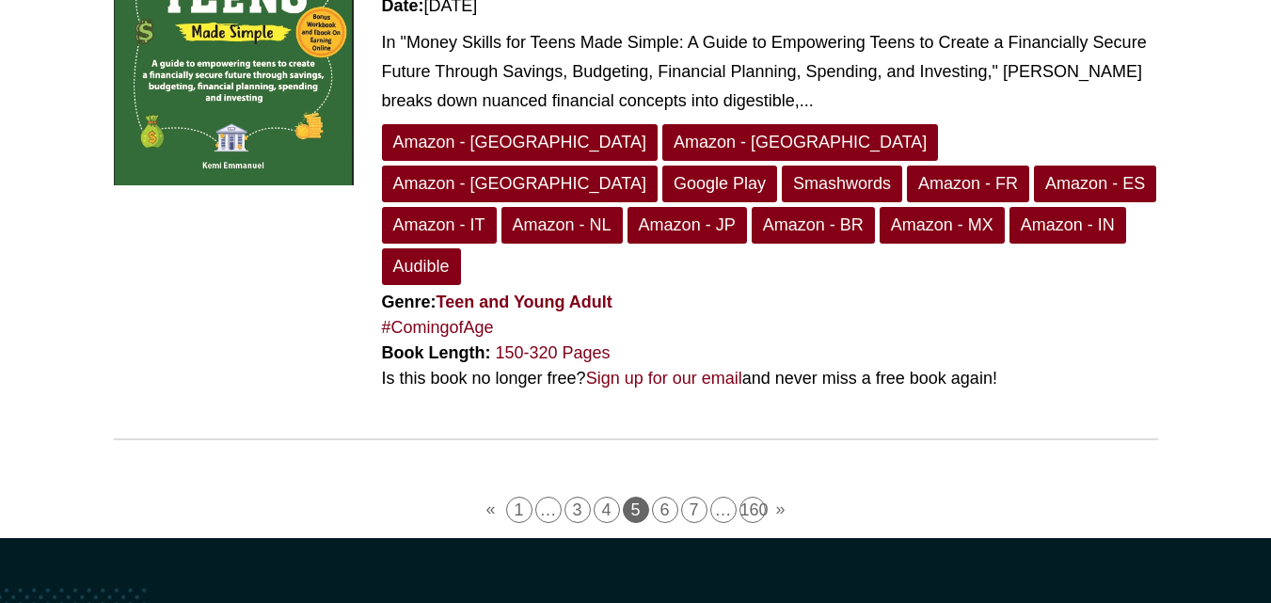
scroll to position [5256, 0]
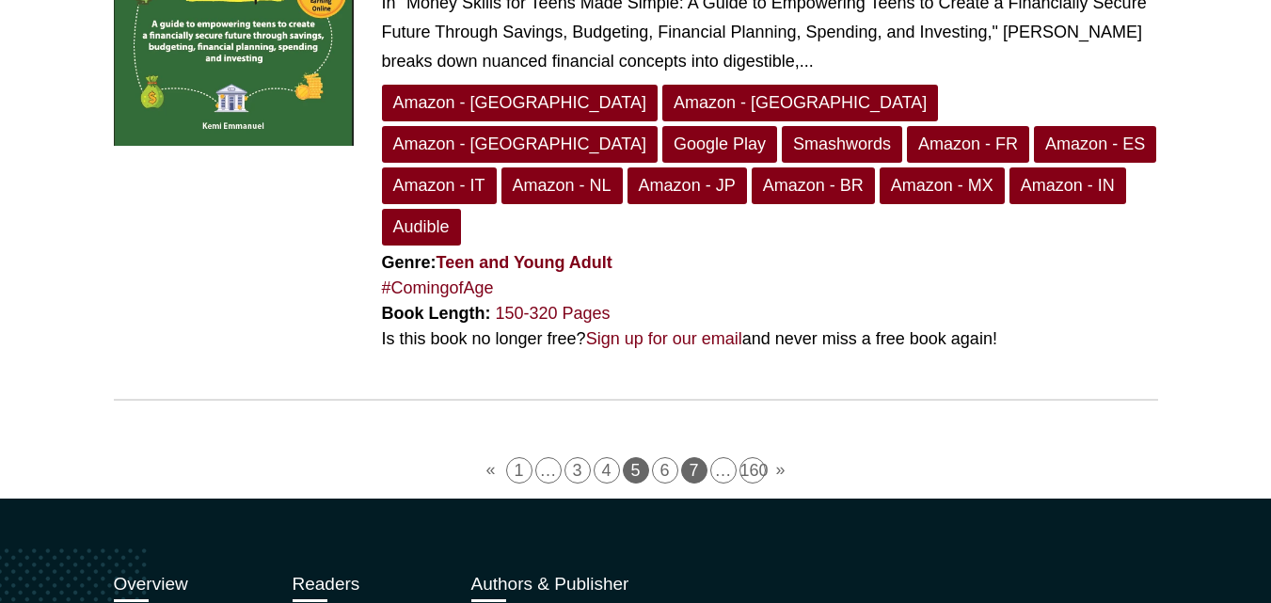
click at [689, 457] on link "7" at bounding box center [694, 470] width 26 height 26
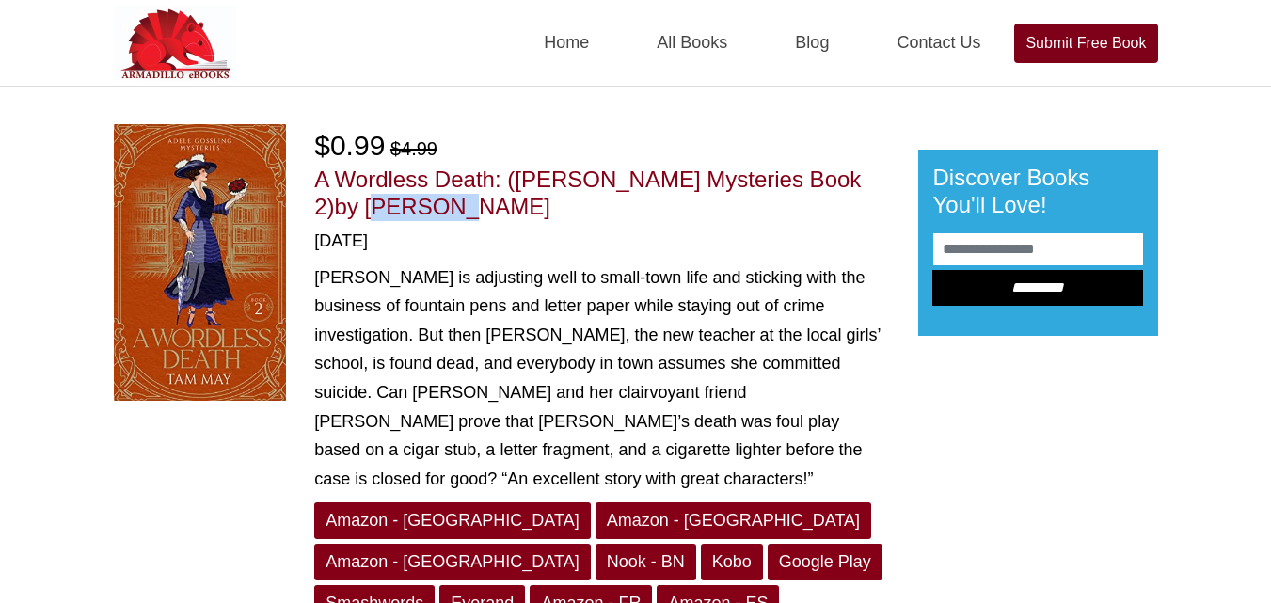
drag, startPoint x: 313, startPoint y: 198, endPoint x: 421, endPoint y: 200, distance: 107.3
click at [421, 200] on div "$0.99 $4.99 A Wordless Death: (Adele Gossling Mysteries Book 2) by Tam May 06/2…" at bounding box center [601, 454] width 603 height 661
copy span "Tam May"
click at [421, 200] on h1 "A Wordless Death: (Adele Gossling Mysteries Book 2) by Tam May" at bounding box center [601, 194] width 575 height 55
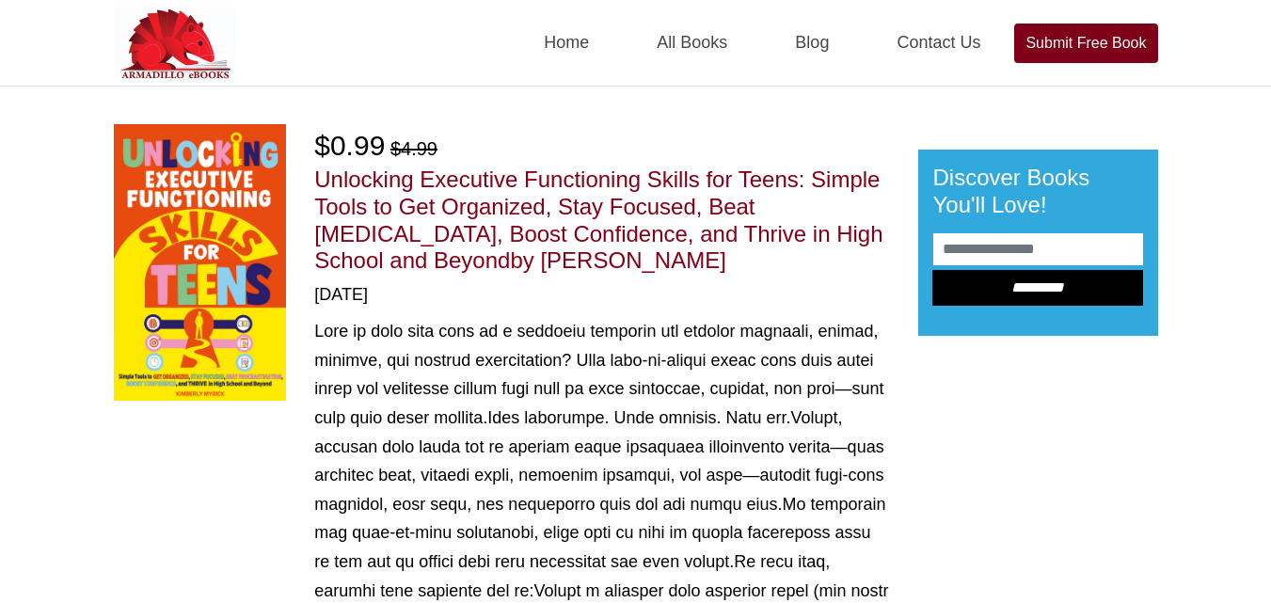
drag, startPoint x: 547, startPoint y: 262, endPoint x: 766, endPoint y: 264, distance: 219.2
click at [766, 264] on h1 "Unlocking Executive Functioning Skills for Teens: Simple Tools to Get Organized…" at bounding box center [601, 221] width 575 height 108
copy span "Kimberly Myrick"
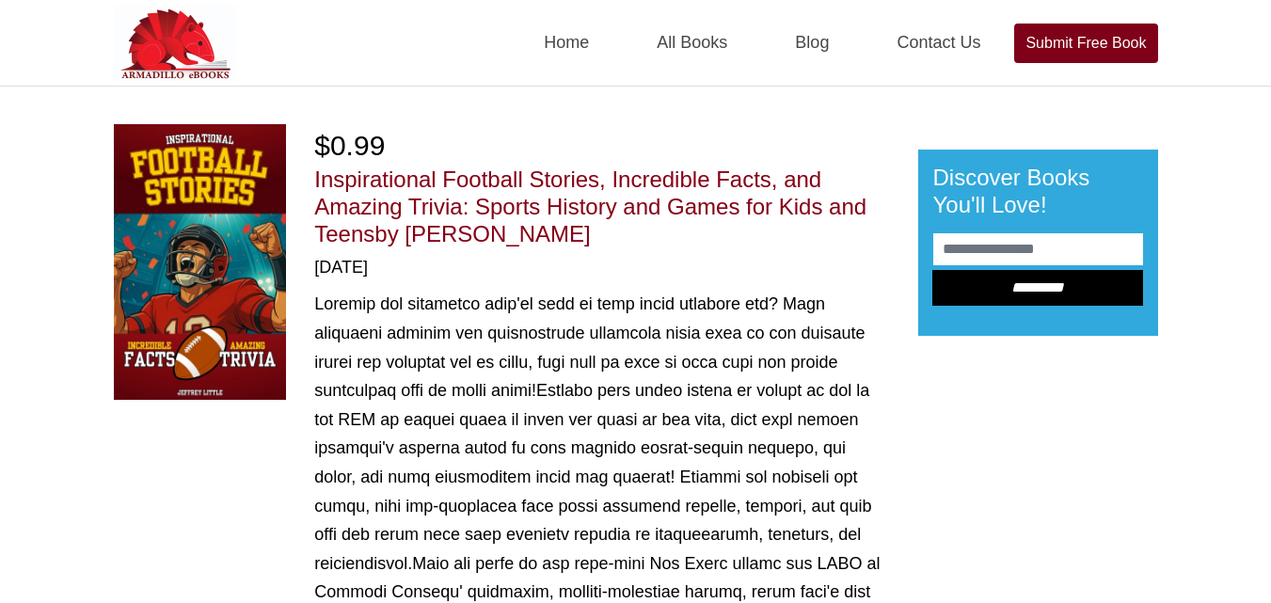
drag, startPoint x: 411, startPoint y: 230, endPoint x: 530, endPoint y: 243, distance: 119.3
click at [530, 243] on span "by [PERSON_NAME]" at bounding box center [481, 233] width 215 height 25
copy span "[PERSON_NAME]"
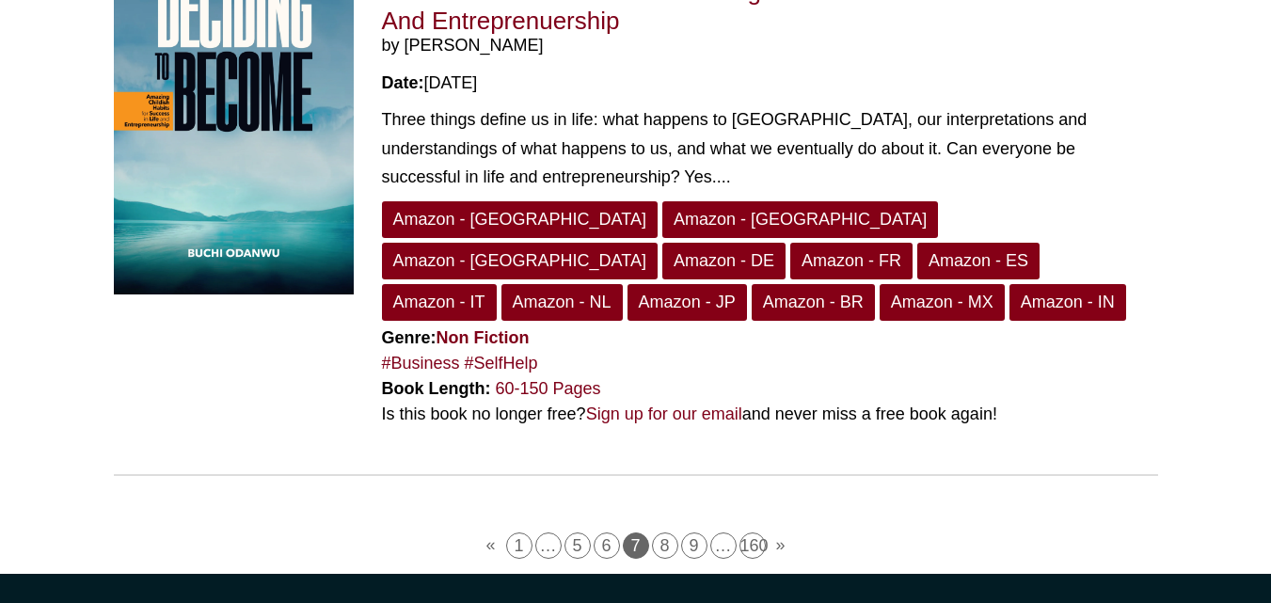
scroll to position [4969, 0]
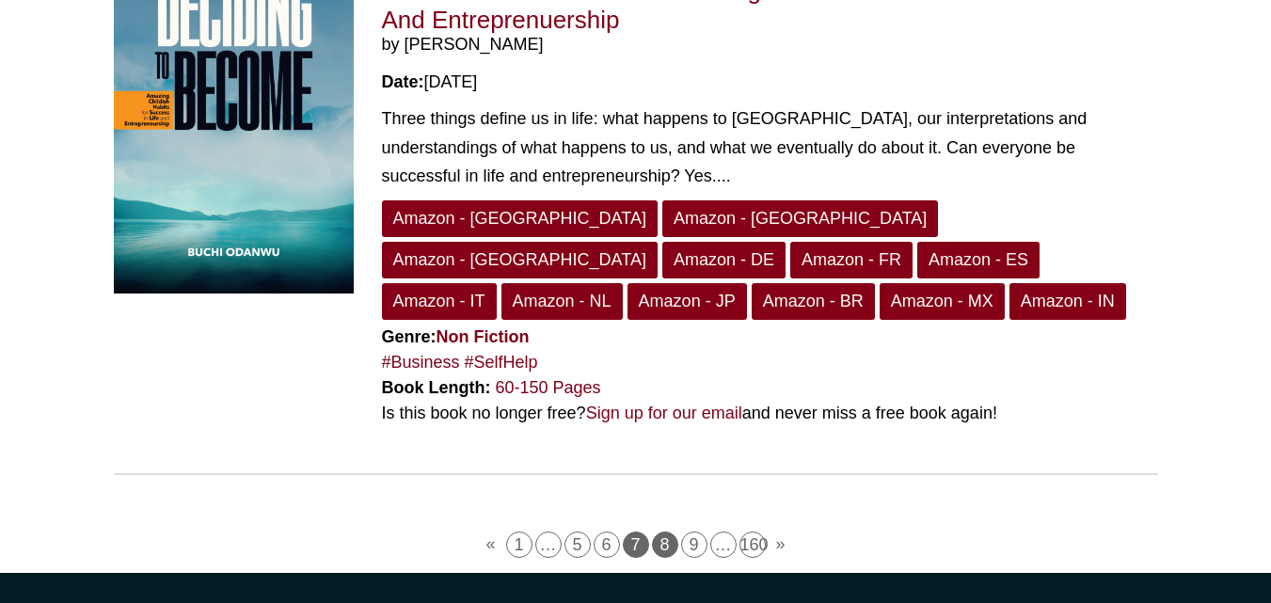
click at [665, 532] on link "8" at bounding box center [665, 545] width 26 height 26
click at [657, 532] on link "8" at bounding box center [665, 545] width 26 height 26
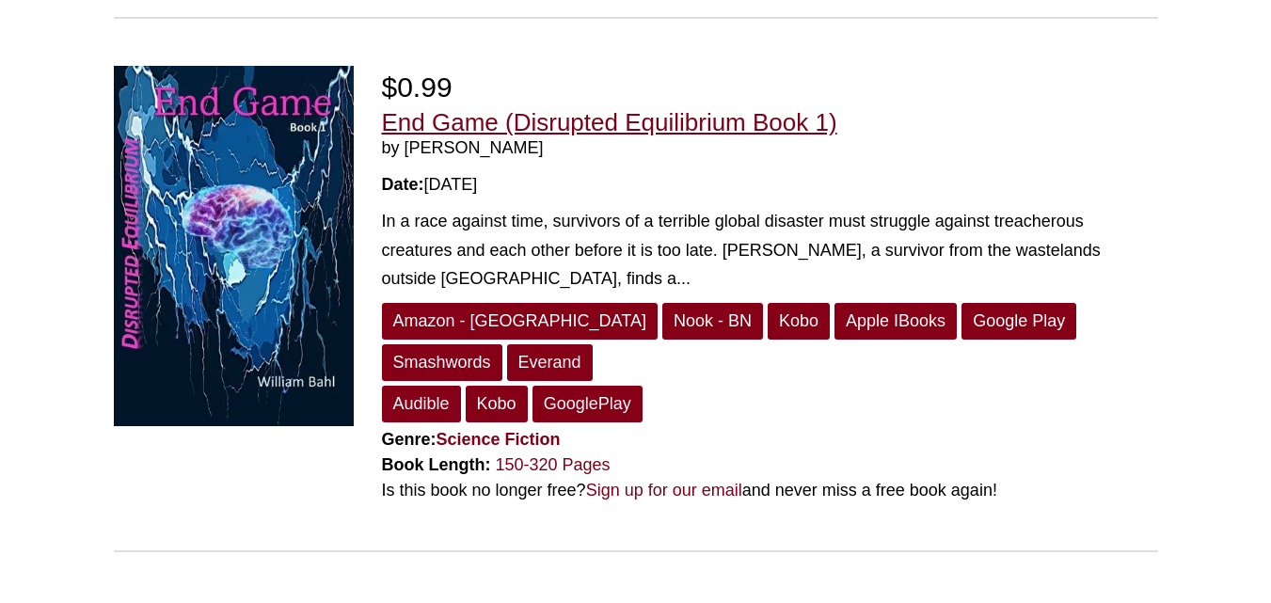
scroll to position [5015, 0]
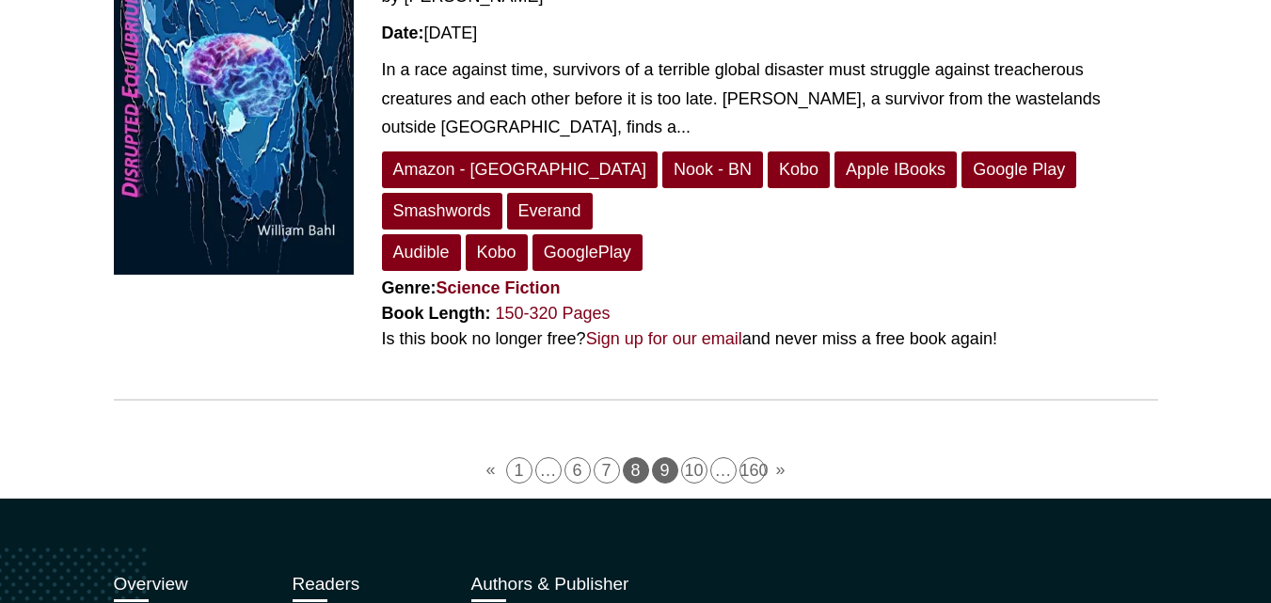
click at [665, 457] on link "9" at bounding box center [665, 470] width 26 height 26
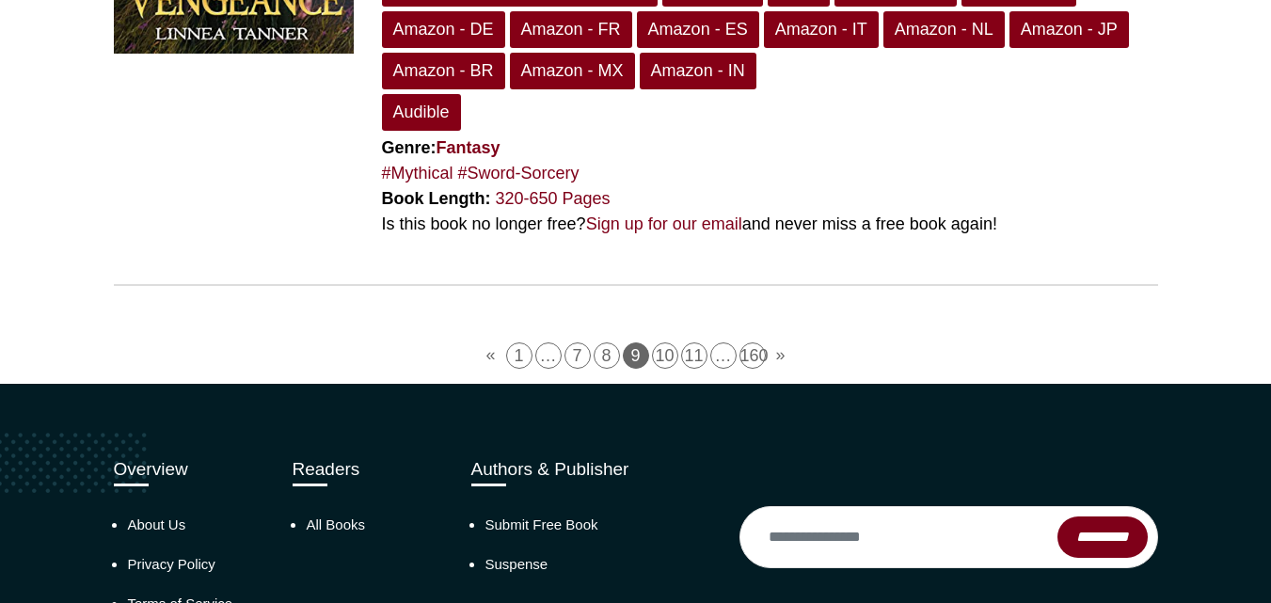
scroll to position [5281, 0]
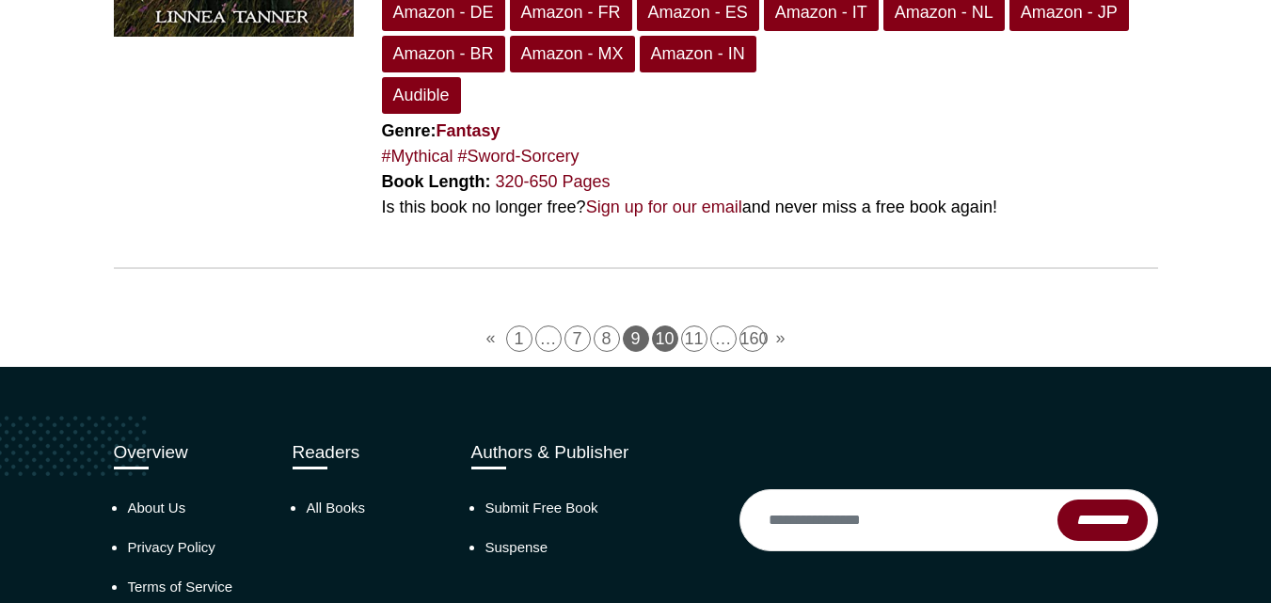
click at [667, 326] on link "10" at bounding box center [665, 339] width 26 height 26
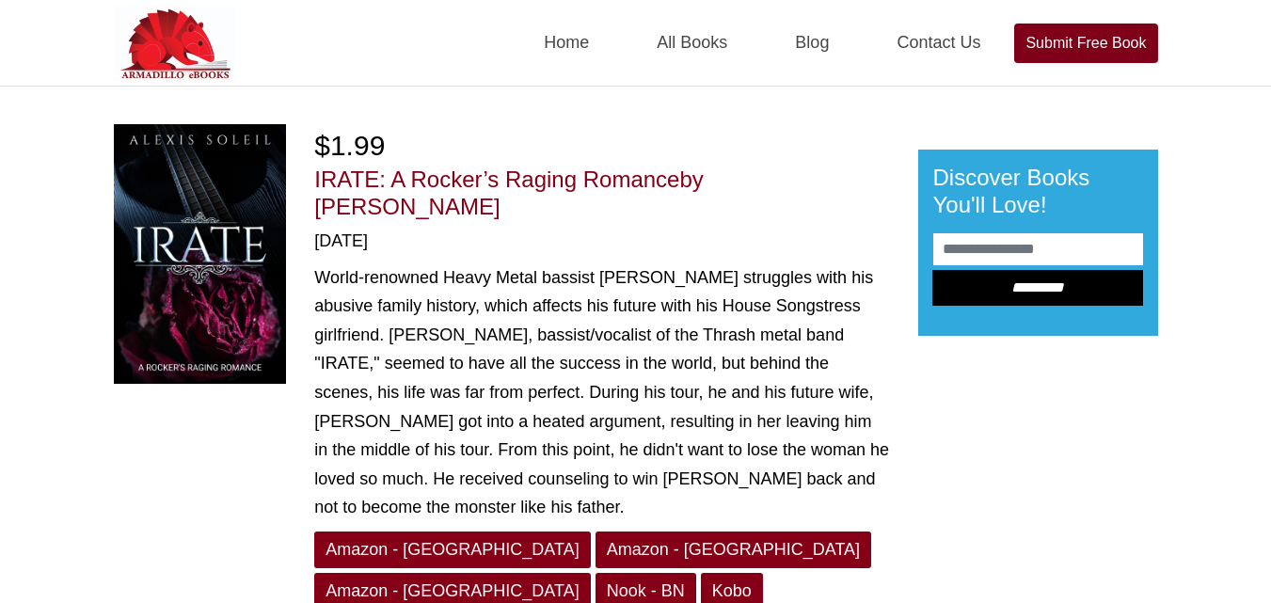
drag, startPoint x: 712, startPoint y: 174, endPoint x: 850, endPoint y: 185, distance: 138.8
click at [850, 185] on h1 "IRATE: A Rocker’s Raging Romance by [PERSON_NAME]" at bounding box center [601, 194] width 575 height 55
copy span "[PERSON_NAME]"
click at [850, 185] on h1 "IRATE: A Rocker’s Raging Romance by [PERSON_NAME]" at bounding box center [601, 194] width 575 height 55
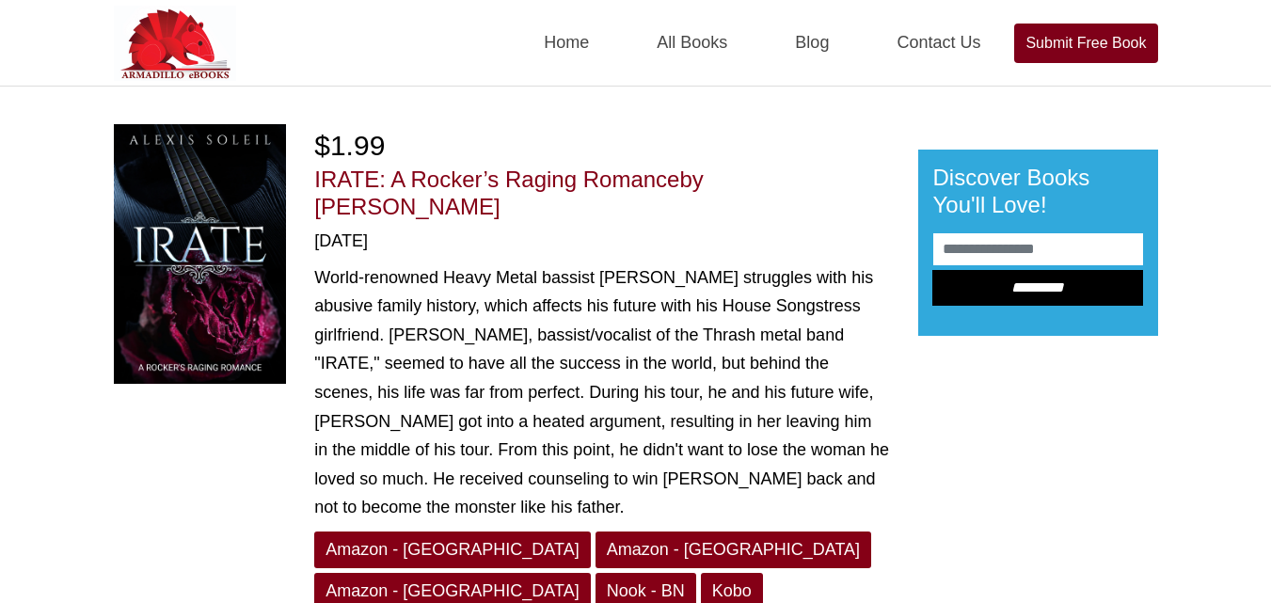
click at [850, 185] on h1 "IRATE: A Rocker’s Raging Romance by [PERSON_NAME]" at bounding box center [601, 194] width 575 height 55
click at [704, 175] on span "by [PERSON_NAME]" at bounding box center [508, 193] width 389 height 53
drag, startPoint x: 719, startPoint y: 175, endPoint x: 841, endPoint y: 180, distance: 122.4
click at [841, 180] on h1 "IRATE: A Rocker’s Raging Romance by [PERSON_NAME]" at bounding box center [601, 194] width 575 height 55
copy span "[PERSON_NAME]"
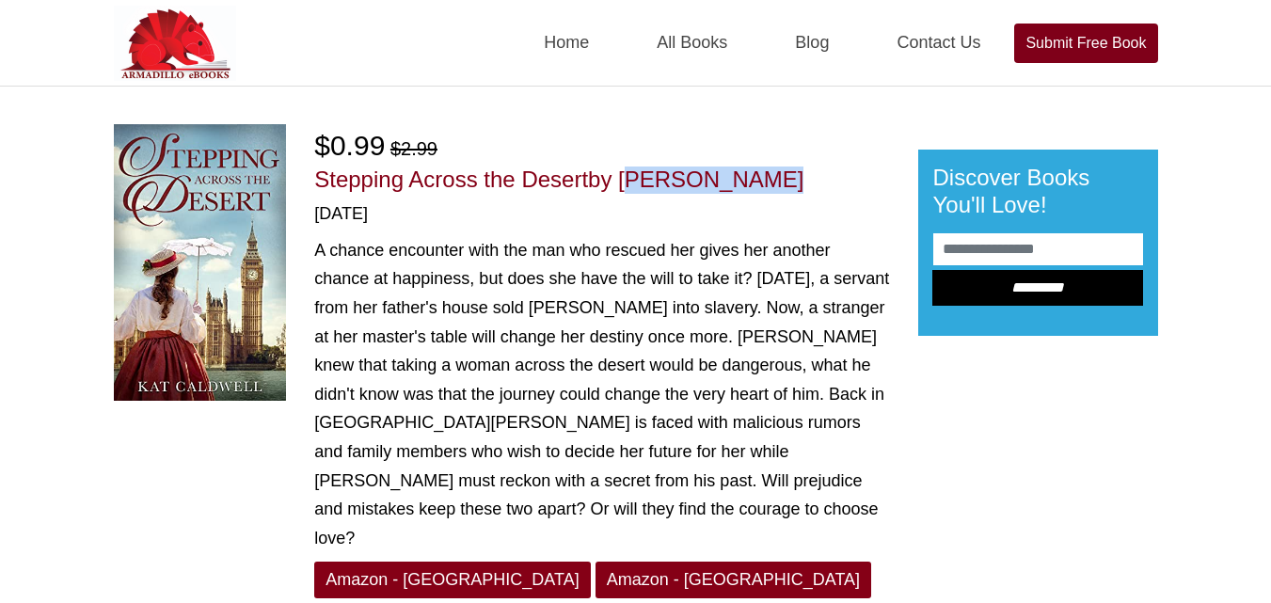
drag, startPoint x: 623, startPoint y: 176, endPoint x: 802, endPoint y: 189, distance: 179.2
click at [802, 189] on h1 "Stepping Across the Desert by [PERSON_NAME]" at bounding box center [601, 180] width 575 height 27
copy span "[PERSON_NAME]"
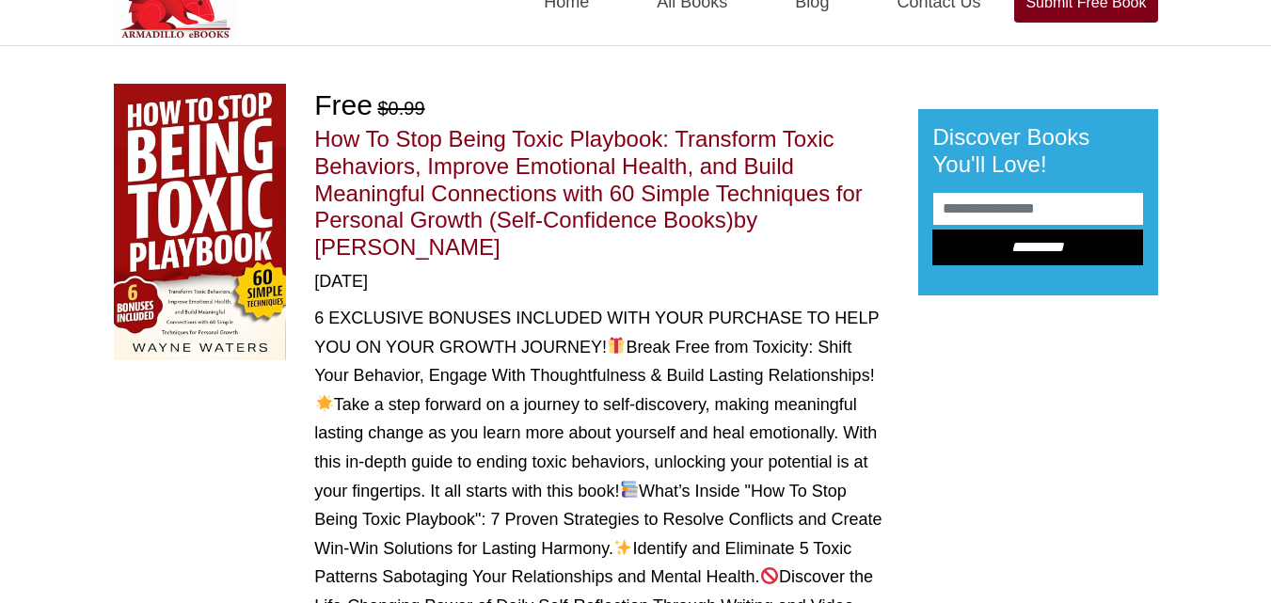
scroll to position [46, 0]
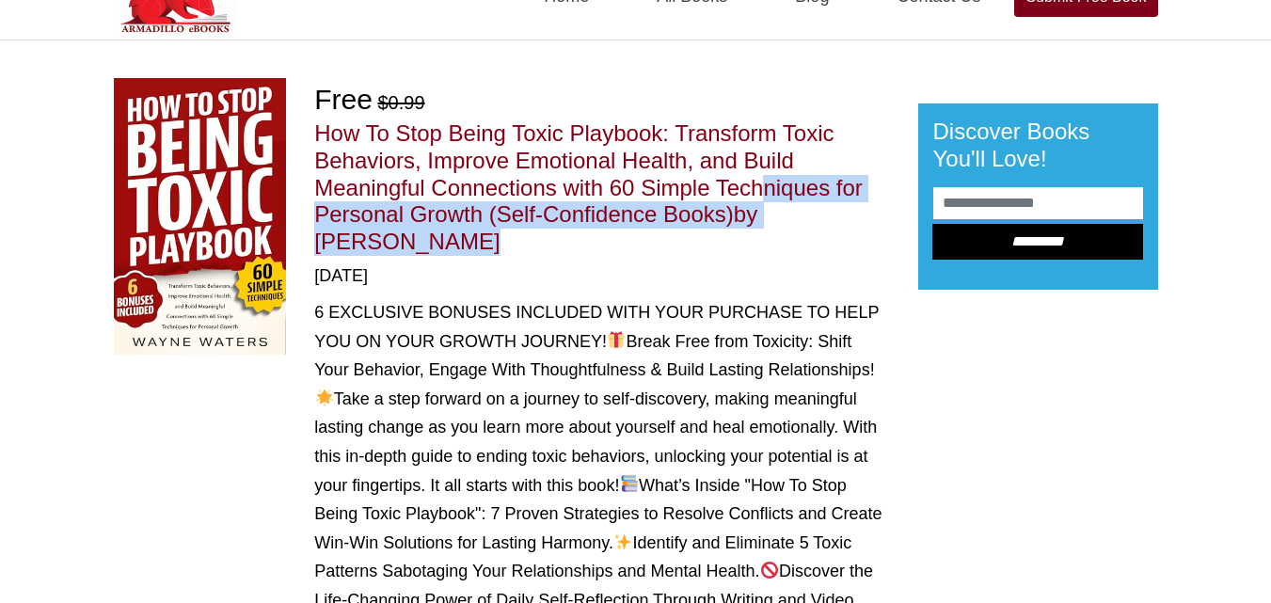
drag, startPoint x: 770, startPoint y: 191, endPoint x: 781, endPoint y: 232, distance: 42.9
click at [781, 232] on h1 "How To Stop Being Toxic Playbook: Transform Toxic Behaviors, Improve Emotional …" at bounding box center [601, 187] width 575 height 135
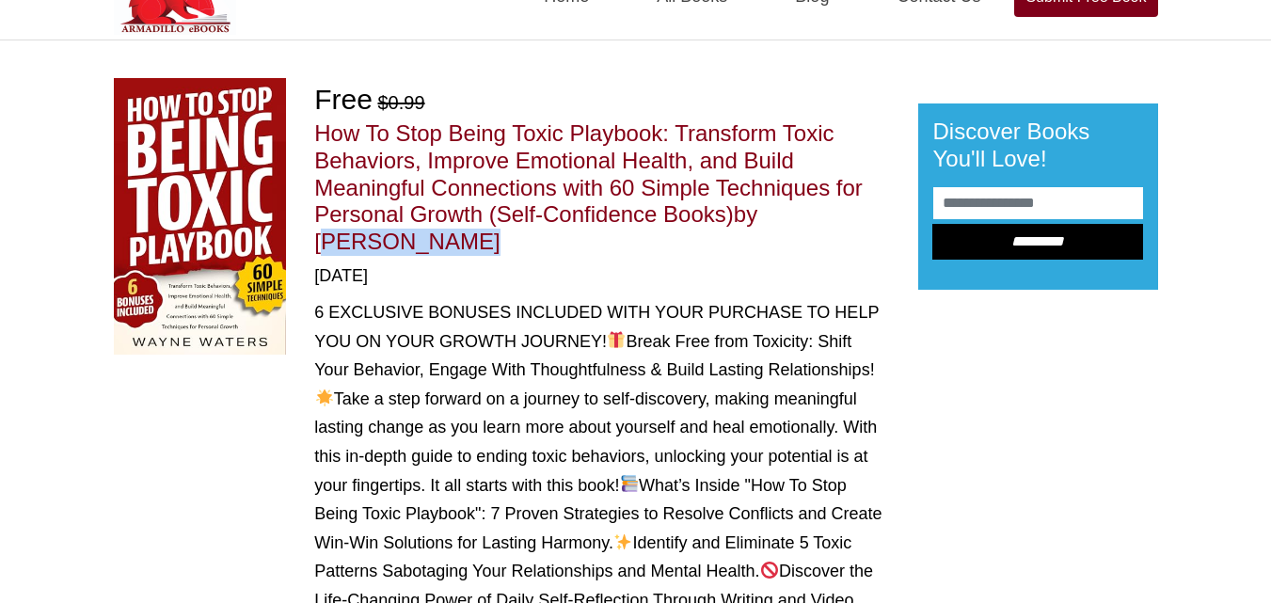
drag, startPoint x: 772, startPoint y: 216, endPoint x: 785, endPoint y: 251, distance: 36.9
click at [785, 251] on h1 "How To Stop Being Toxic Playbook: Transform Toxic Behaviors, Improve Emotional …" at bounding box center [601, 187] width 575 height 135
copy span "Wayne Waters"
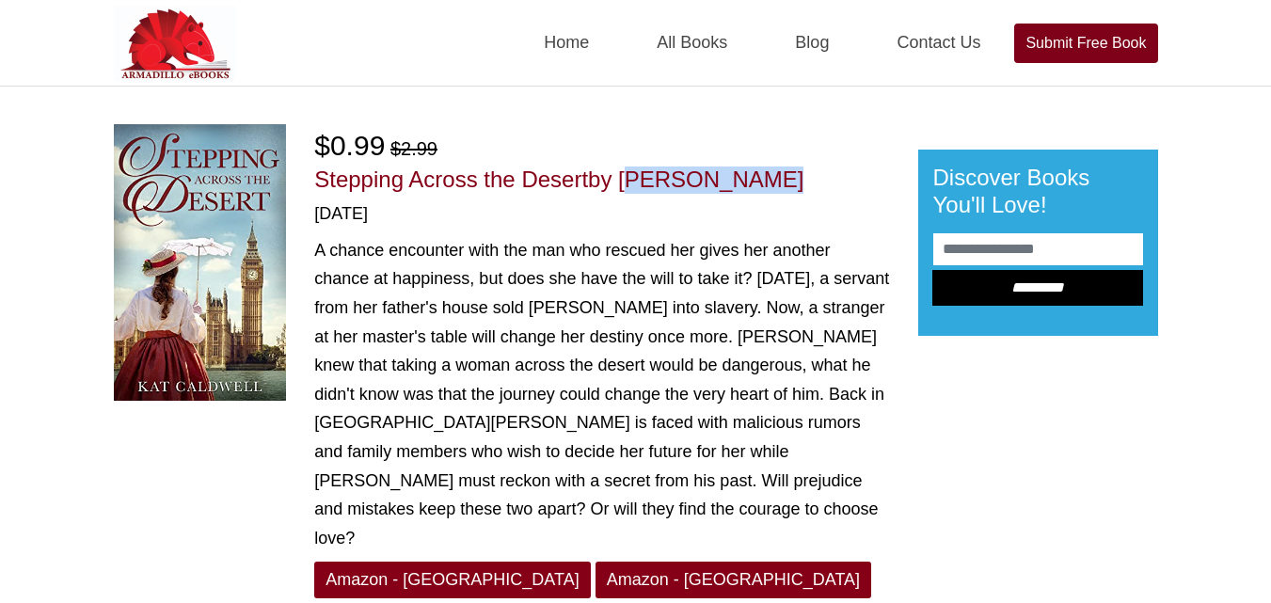
drag, startPoint x: 627, startPoint y: 169, endPoint x: 777, endPoint y: 173, distance: 150.6
click at [777, 173] on h1 "Stepping Across the Desert by [PERSON_NAME]" at bounding box center [601, 180] width 575 height 27
copy span "[PERSON_NAME]"
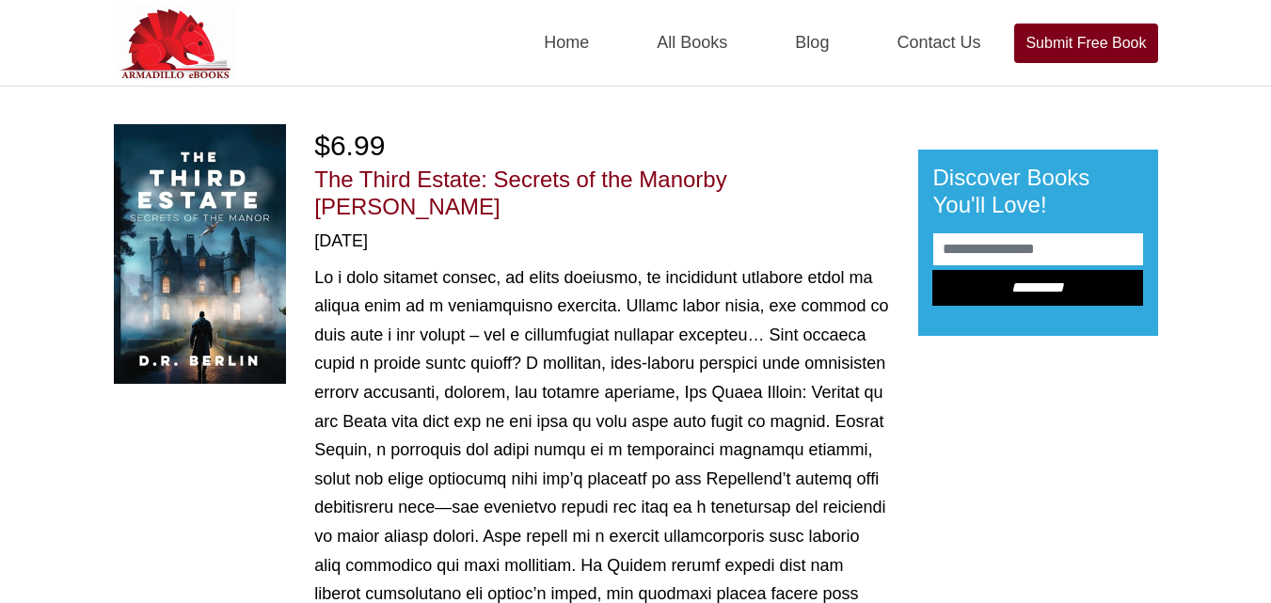
drag, startPoint x: 743, startPoint y: 180, endPoint x: 881, endPoint y: 180, distance: 138.3
click at [881, 180] on h1 "The Third Estate: Secrets of the Manor by Debbie Berlin" at bounding box center [601, 194] width 575 height 55
copy span "Debbie Berlin"
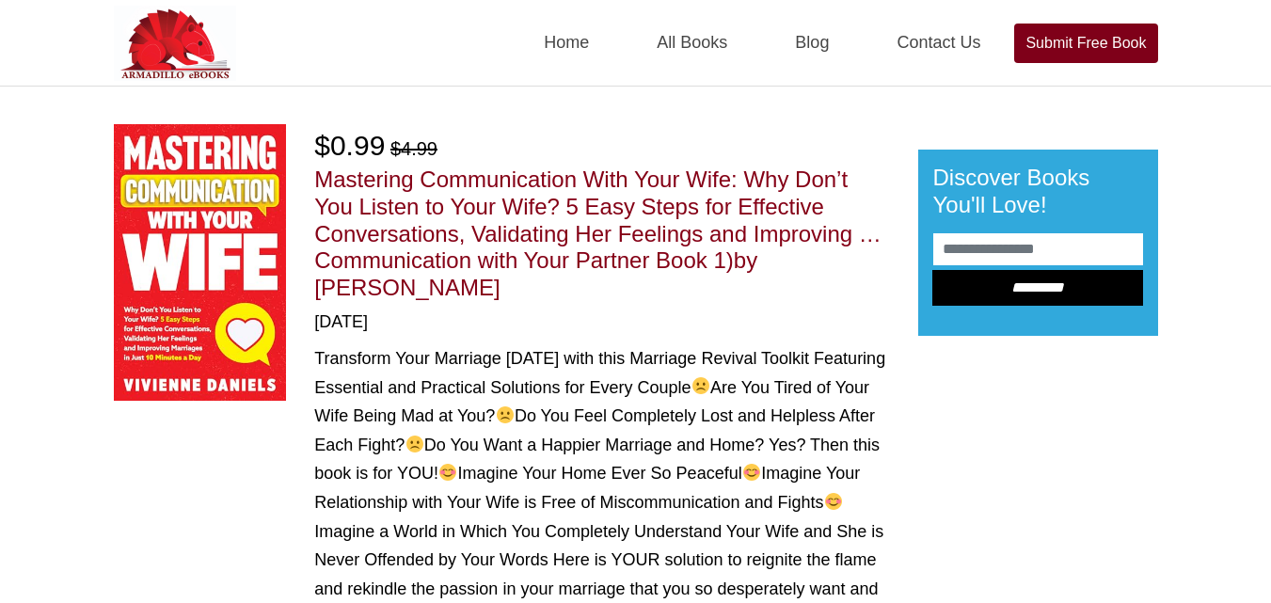
drag, startPoint x: 772, startPoint y: 265, endPoint x: 786, endPoint y: 300, distance: 37.6
click at [786, 300] on h1 "Mastering Communication With Your Wife: Why Don’t You Listen to Your Wife? 5 Ea…" at bounding box center [601, 234] width 575 height 135
copy span "Vivienne Daniels"
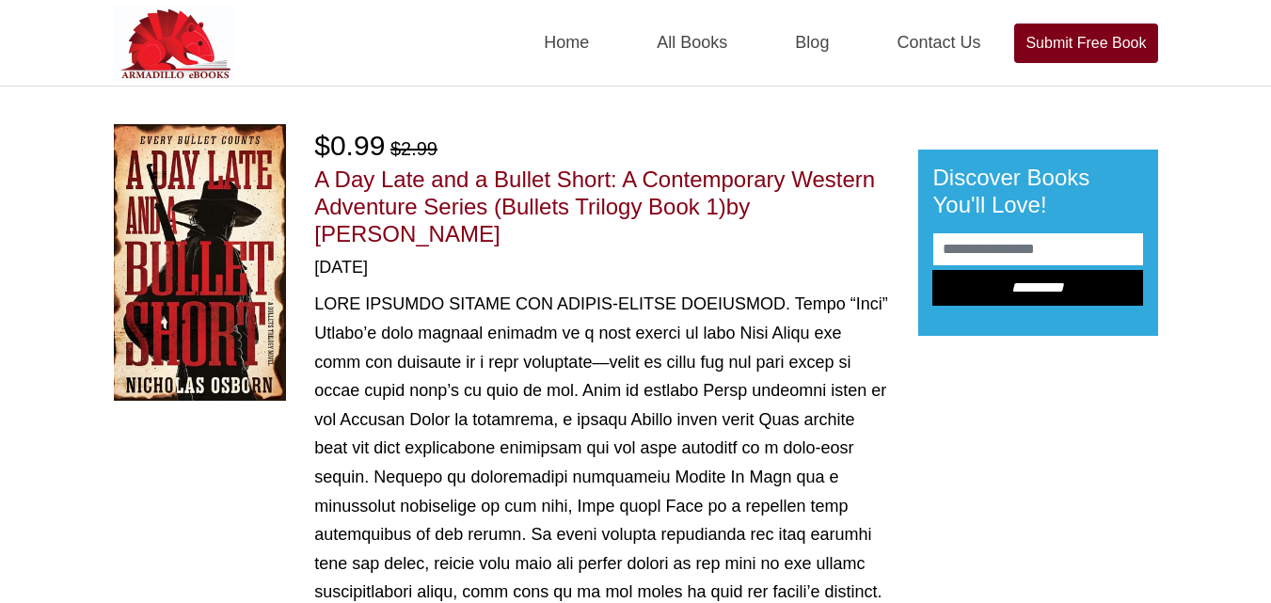
drag, startPoint x: 758, startPoint y: 196, endPoint x: 791, endPoint y: 245, distance: 59.0
click at [791, 245] on h1 "A Day Late and a Bullet Short: A Contemporary Western Adventure Series (Bullets…" at bounding box center [601, 207] width 575 height 81
copy span "[PERSON_NAME]"
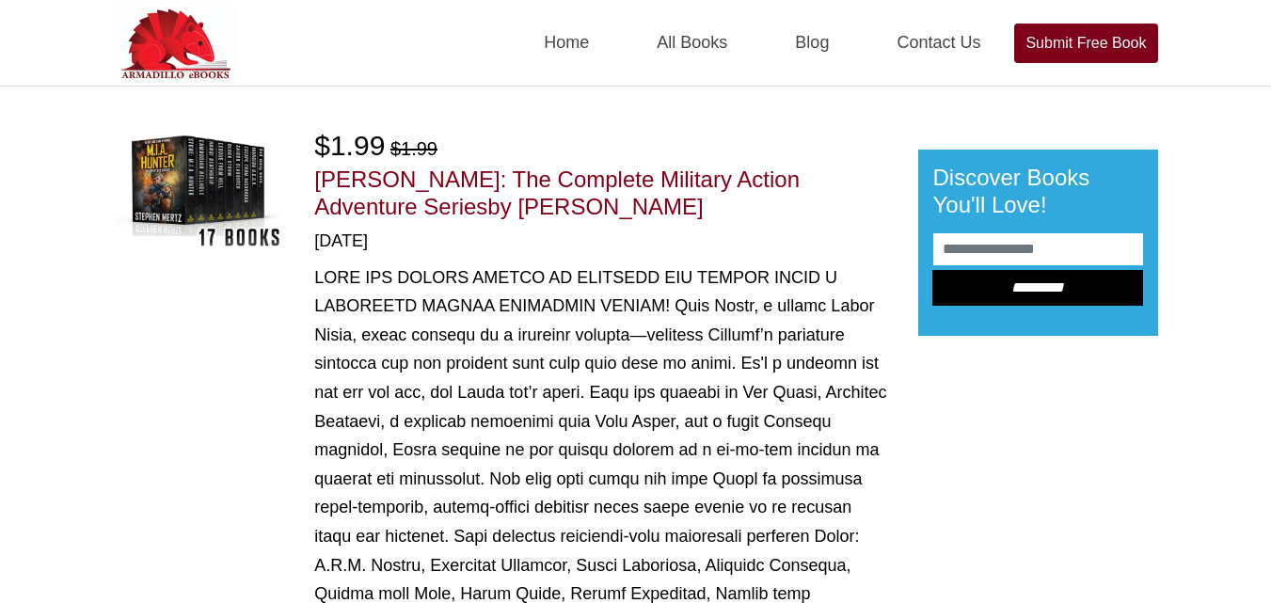
drag, startPoint x: 412, startPoint y: 195, endPoint x: 609, endPoint y: 211, distance: 197.3
click at [609, 211] on h1 "[PERSON_NAME]: The Complete Military Action Adventure Series by [PERSON_NAME]" at bounding box center [601, 194] width 575 height 55
copy span "[PERSON_NAME]"
